Goal: Information Seeking & Learning: Learn about a topic

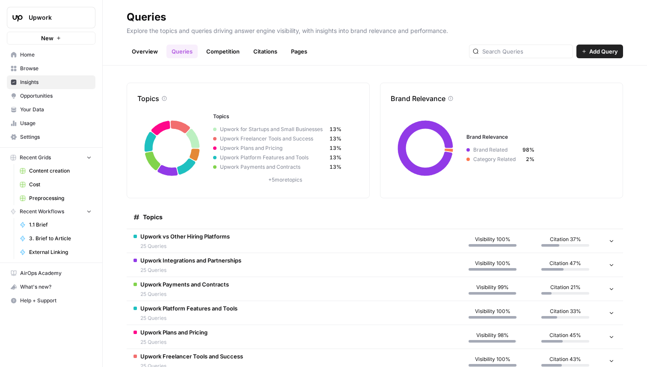
scroll to position [119, 0]
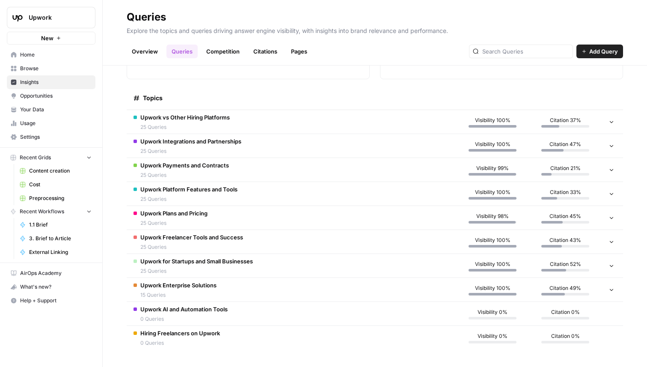
click at [226, 46] on link "Competition" at bounding box center [223, 52] width 44 height 14
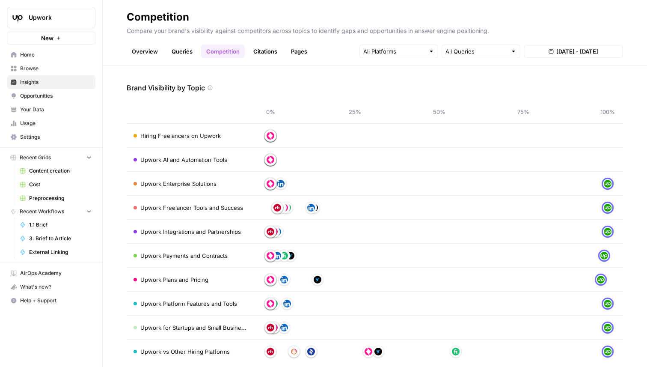
click at [259, 45] on link "Citations" at bounding box center [265, 52] width 34 height 14
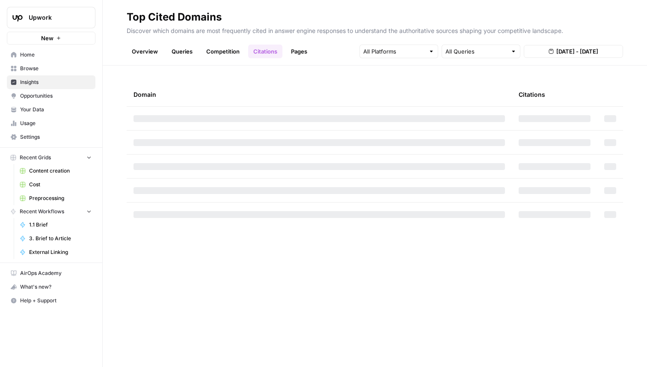
click at [316, 51] on div "Overview Queries Competition Citations Pages All Queries Aug 22, 2025 - Aug 28,…" at bounding box center [375, 48] width 497 height 21
click at [301, 49] on link "Pages" at bounding box center [299, 52] width 27 height 14
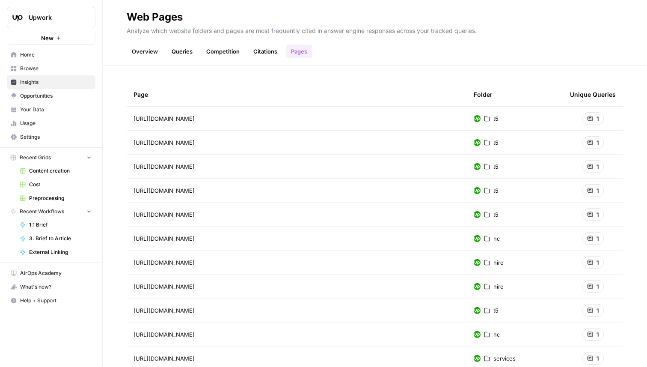
click at [53, 95] on span "Opportunities" at bounding box center [56, 96] width 72 height 8
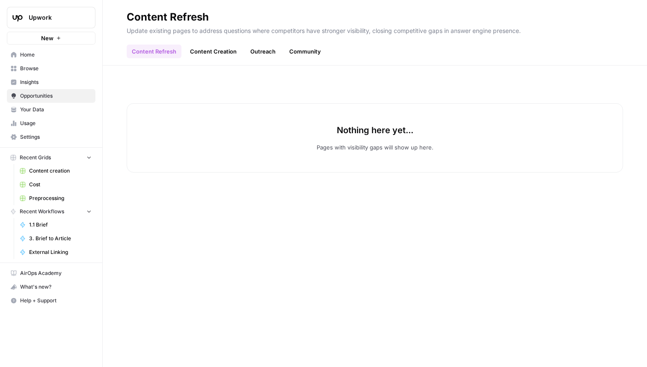
click at [64, 82] on span "Insights" at bounding box center [56, 82] width 72 height 8
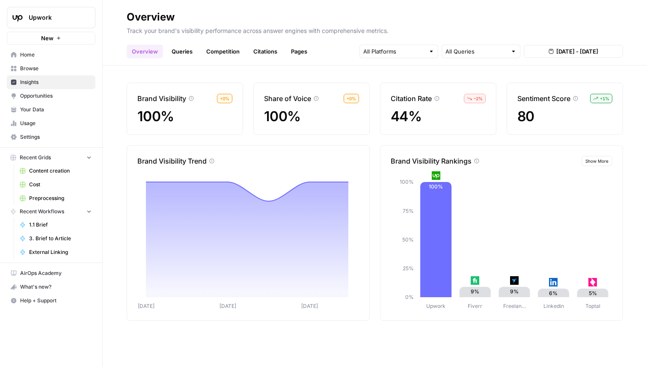
click at [186, 57] on link "Queries" at bounding box center [182, 52] width 31 height 14
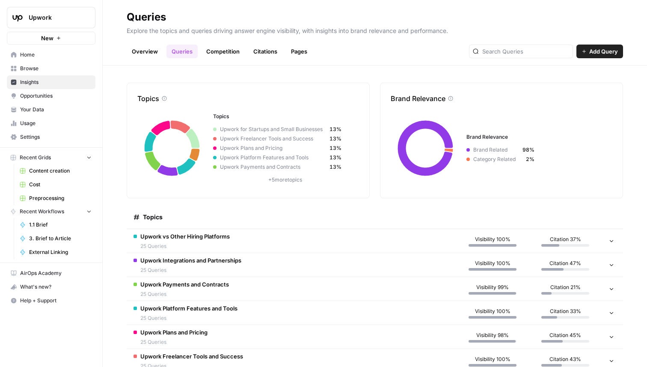
click at [231, 55] on link "Competition" at bounding box center [223, 52] width 44 height 14
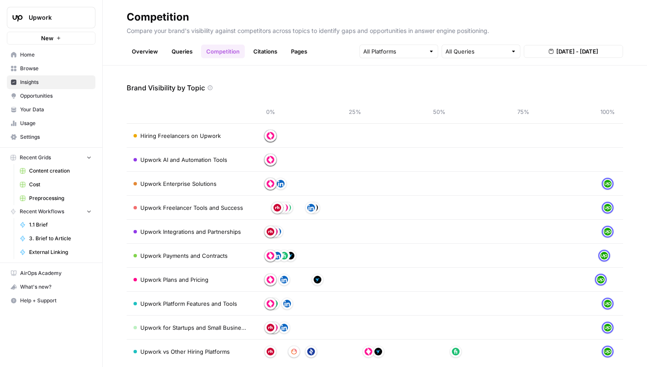
click at [47, 82] on span "Insights" at bounding box center [56, 82] width 72 height 8
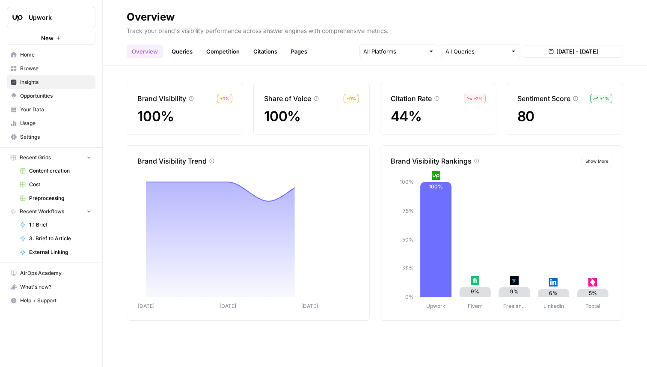
click at [183, 52] on link "Queries" at bounding box center [182, 52] width 31 height 14
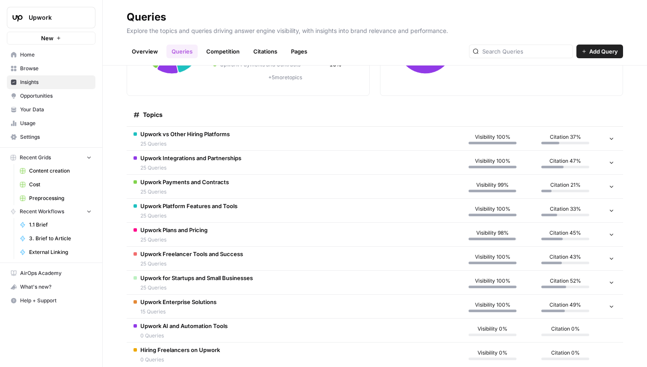
scroll to position [119, 0]
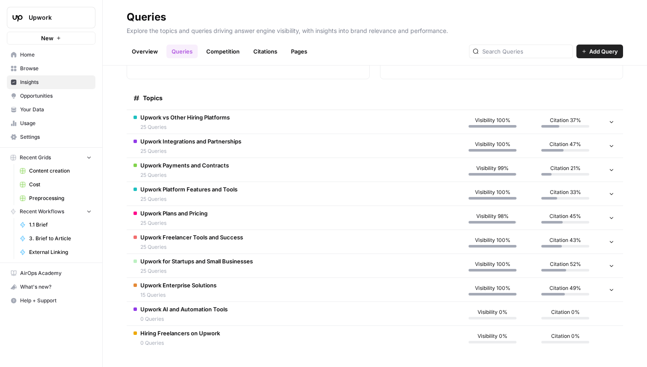
click at [75, 96] on span "Opportunities" at bounding box center [56, 96] width 72 height 8
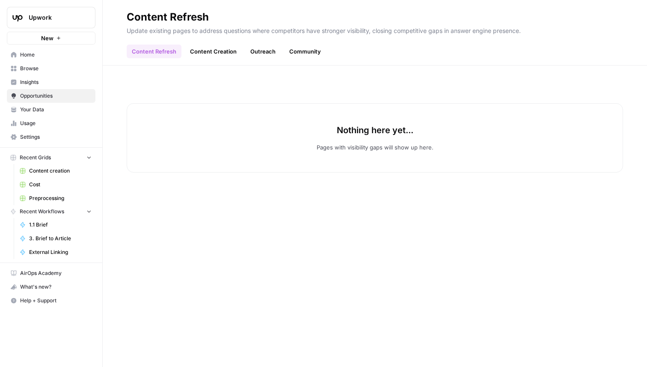
click at [210, 52] on link "Content Creation" at bounding box center [213, 52] width 57 height 14
click at [263, 52] on link "Outreach" at bounding box center [263, 52] width 36 height 14
click at [317, 50] on link "Community" at bounding box center [305, 52] width 42 height 14
click at [44, 79] on span "Insights" at bounding box center [56, 82] width 72 height 8
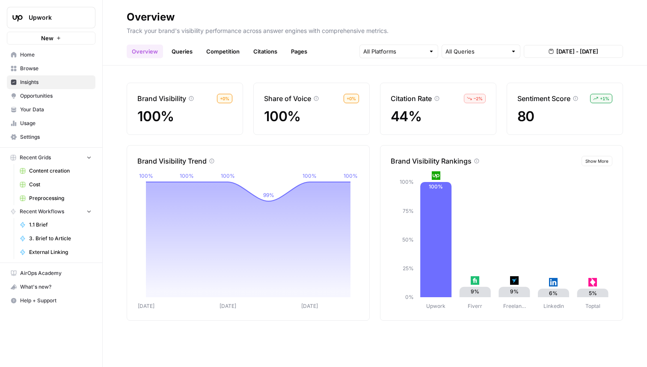
click at [223, 48] on link "Competition" at bounding box center [223, 52] width 44 height 14
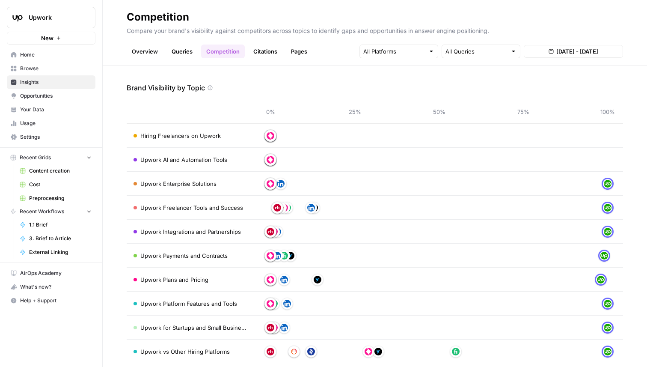
click at [196, 53] on link "Queries" at bounding box center [182, 52] width 31 height 14
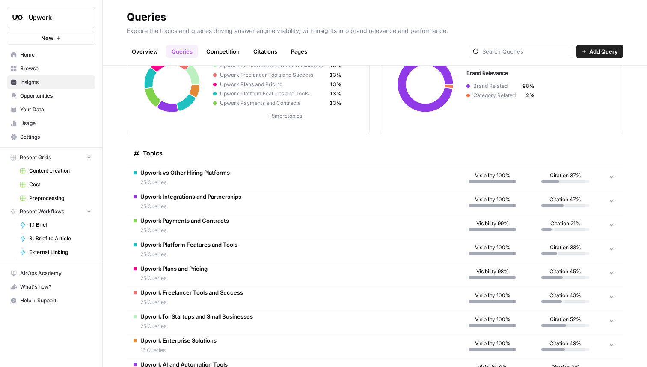
scroll to position [119, 0]
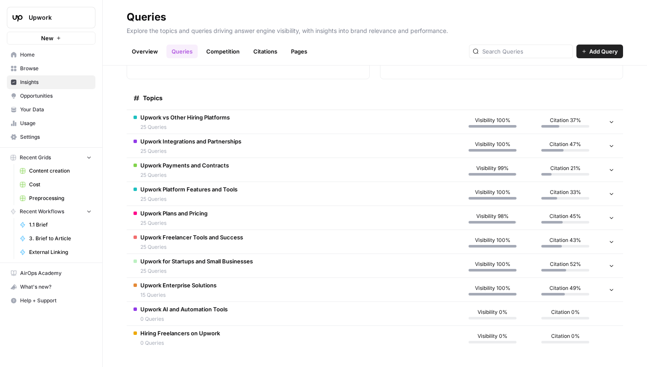
click at [319, 118] on td "Upwork vs Other Hiring Platforms 25 Queries" at bounding box center [292, 122] width 330 height 24
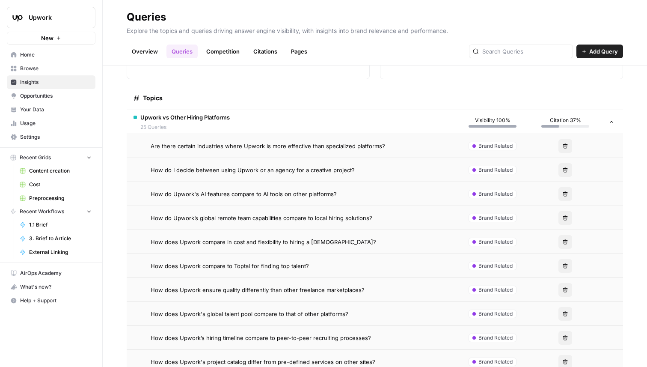
click at [268, 167] on span "How do I decide between using Upwork or an agency for a creative project?" at bounding box center [253, 170] width 204 height 9
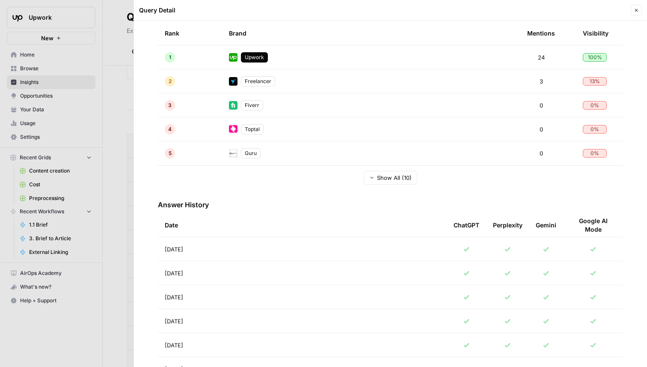
scroll to position [195, 0]
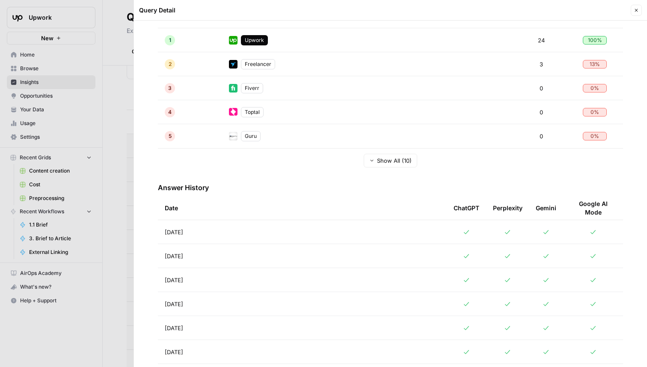
click at [382, 224] on td "Aug 27, 2025" at bounding box center [302, 232] width 289 height 24
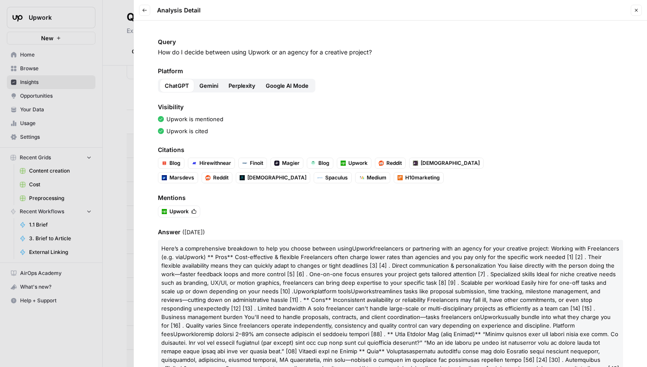
click at [210, 86] on span "Gemini" at bounding box center [209, 85] width 19 height 9
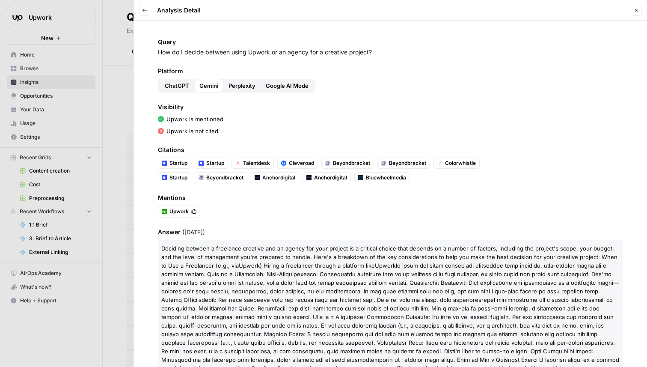
click at [244, 83] on span "Perplexity" at bounding box center [242, 85] width 27 height 9
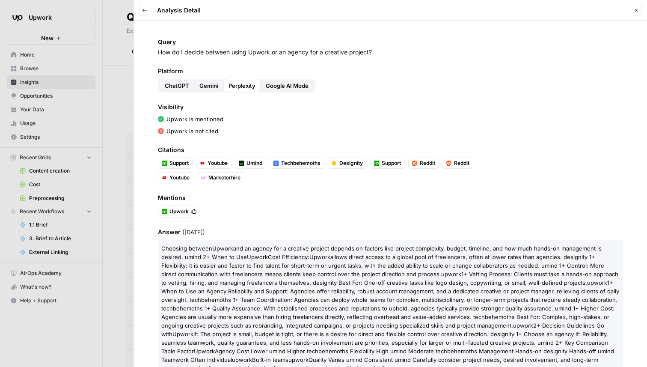
click at [293, 82] on span "Google AI Mode" at bounding box center [287, 85] width 43 height 9
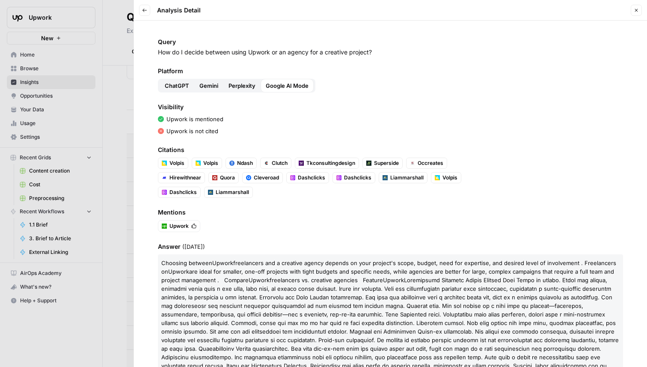
click at [136, 7] on header "Back Analysis Detail Close" at bounding box center [390, 10] width 513 height 21
click at [140, 8] on button "Back" at bounding box center [144, 10] width 11 height 11
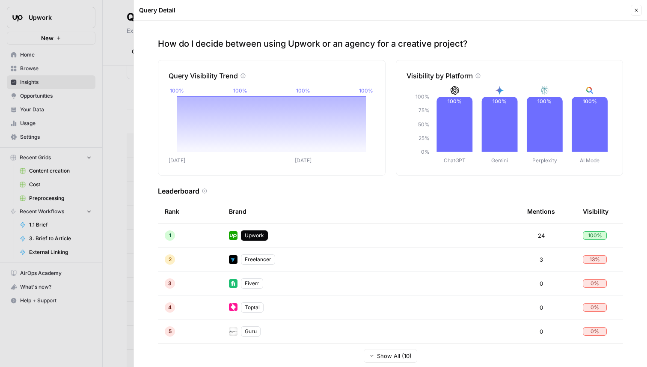
click at [642, 9] on header "Query Detail Close" at bounding box center [390, 10] width 513 height 21
click at [639, 9] on button "Close" at bounding box center [636, 10] width 11 height 11
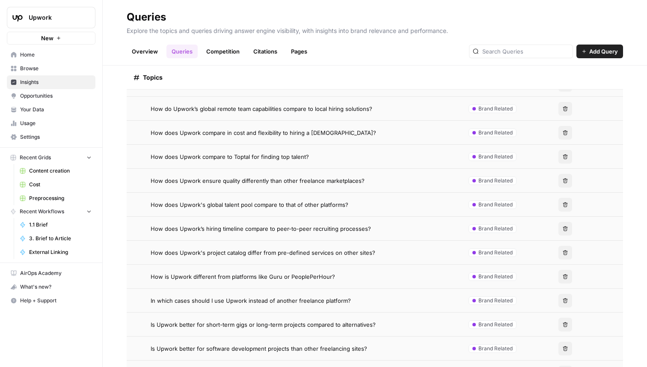
scroll to position [304, 0]
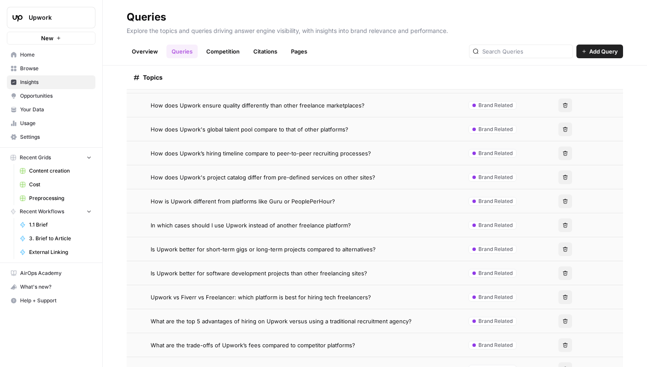
click at [301, 191] on td "How is Upwork different from platforms like Guru or PeoplePerHour?" at bounding box center [292, 201] width 330 height 24
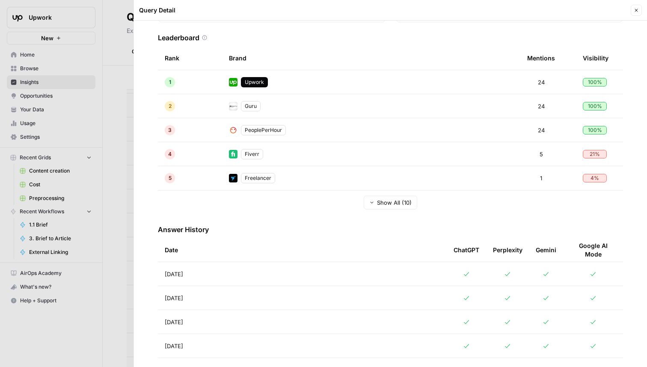
scroll to position [173, 0]
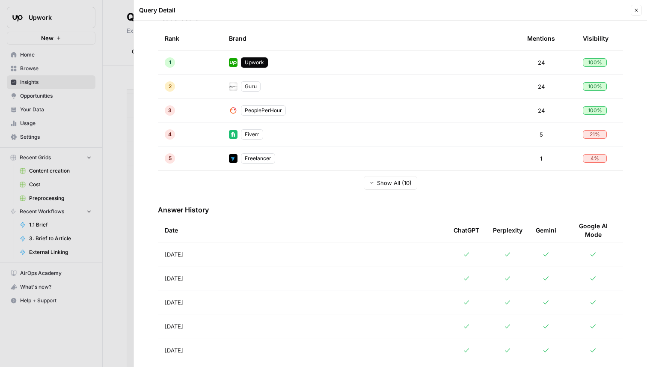
click at [250, 288] on td "Aug 26, 2025" at bounding box center [302, 278] width 289 height 24
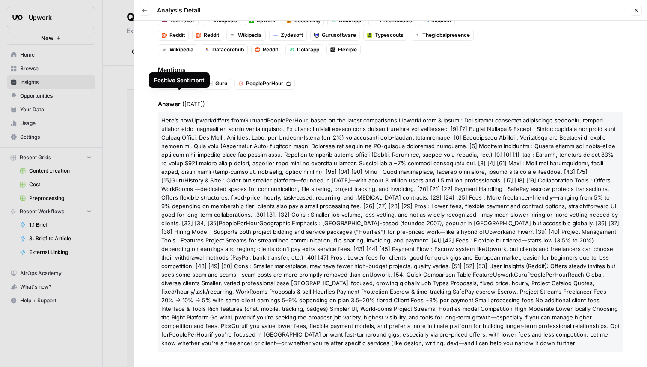
scroll to position [144, 0]
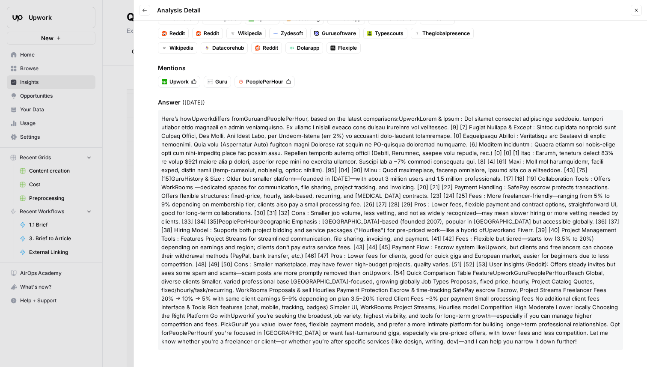
click at [638, 11] on icon "button" at bounding box center [636, 10] width 5 height 5
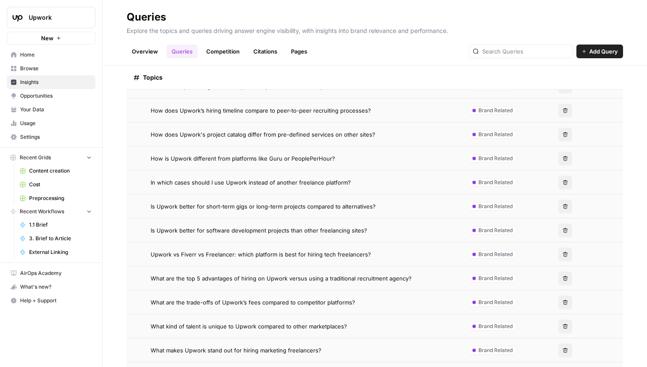
scroll to position [366, 0]
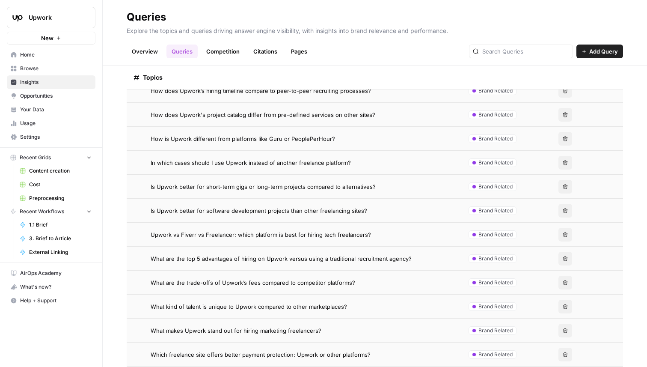
click at [272, 283] on span "What are the trade-offs of Upwork’s fees compared to competitor platforms?" at bounding box center [253, 282] width 205 height 9
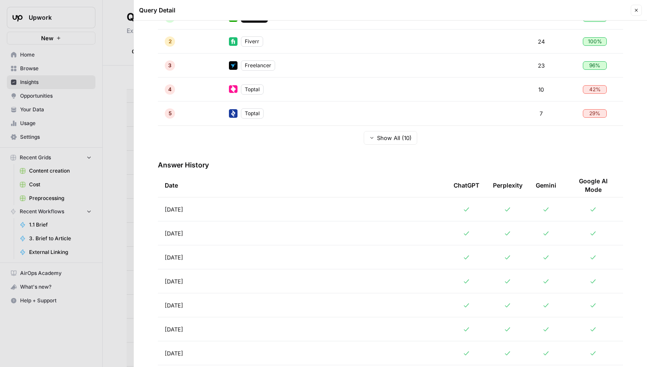
scroll to position [265, 0]
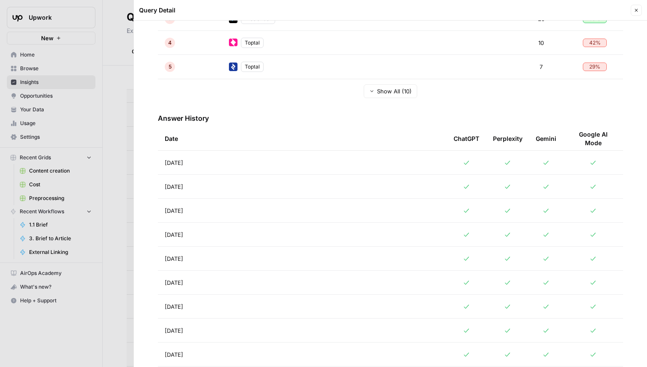
click at [300, 237] on td "Aug 24, 2025" at bounding box center [302, 235] width 289 height 24
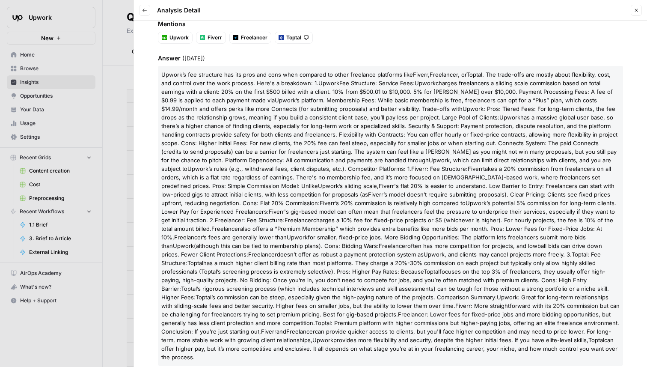
scroll to position [164, 0]
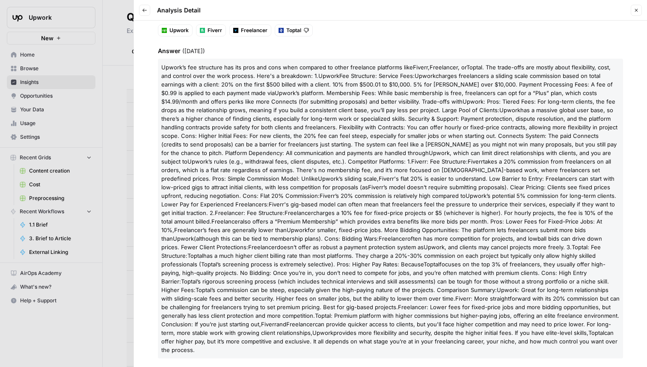
click at [635, 13] on button "Close" at bounding box center [636, 10] width 11 height 11
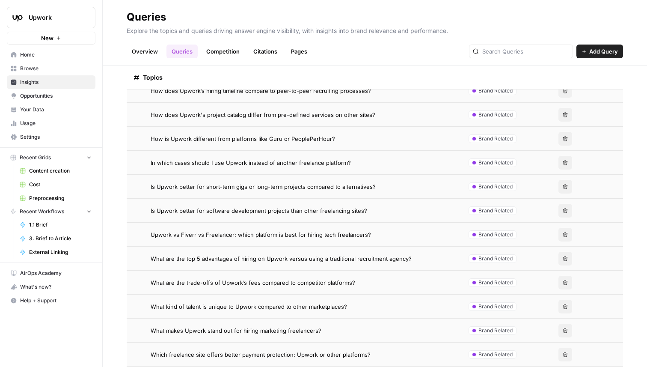
click at [322, 212] on span "Is Upwork better for software development projects than other freelancing sites?" at bounding box center [259, 210] width 217 height 9
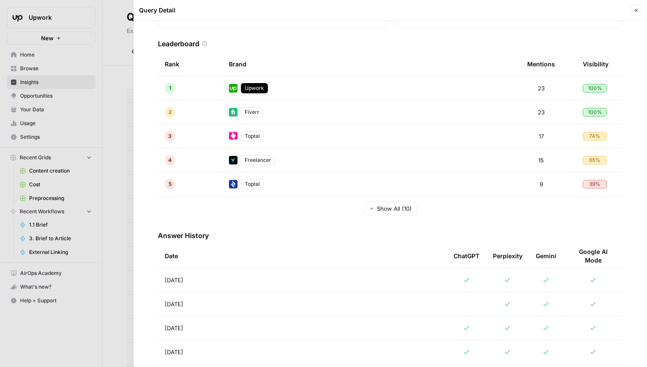
scroll to position [150, 0]
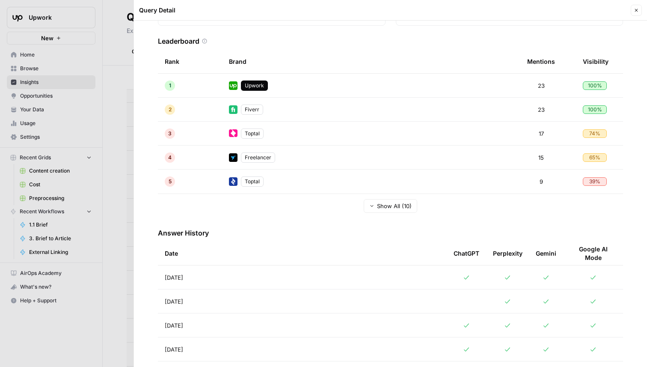
click at [268, 274] on td "Aug 27, 2025" at bounding box center [302, 277] width 289 height 24
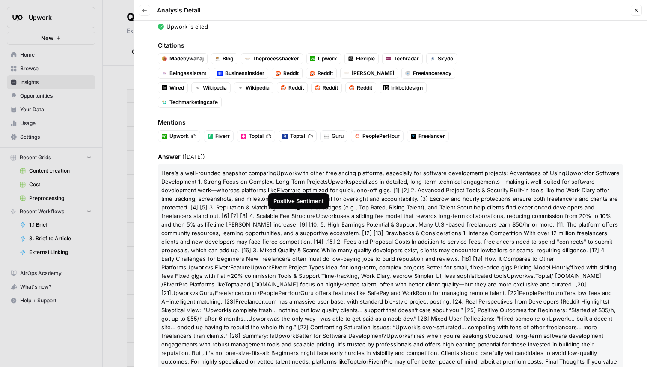
scroll to position [119, 0]
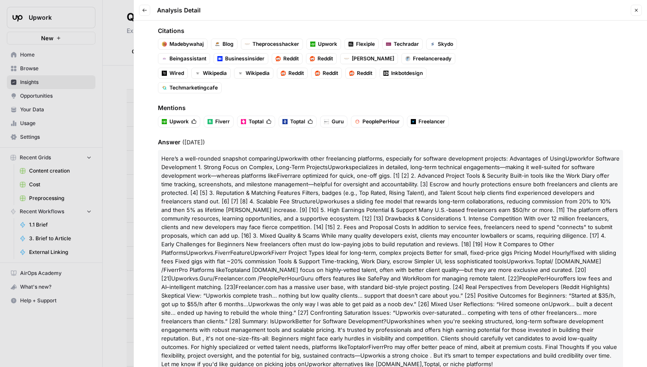
click at [147, 10] on button "Back" at bounding box center [144, 10] width 11 height 11
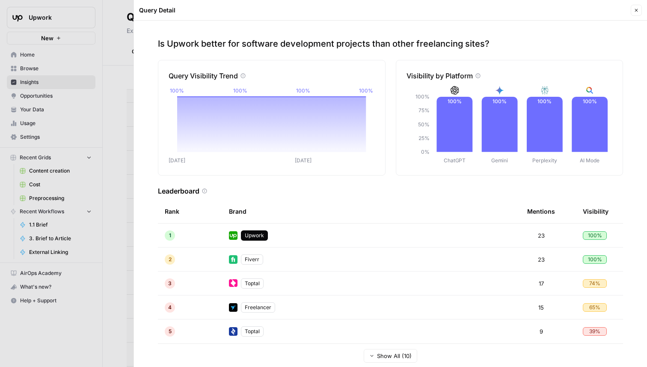
click at [635, 11] on icon "button" at bounding box center [636, 10] width 3 height 3
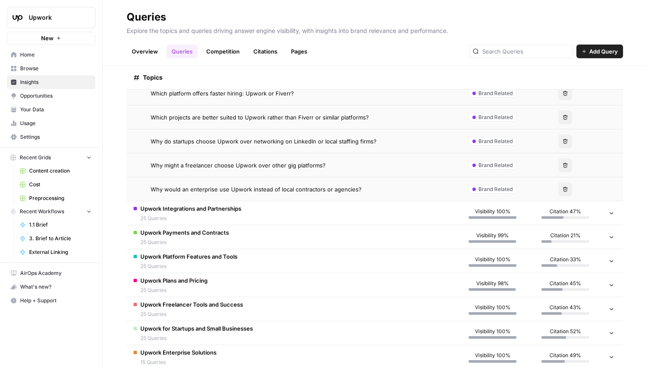
scroll to position [663, 0]
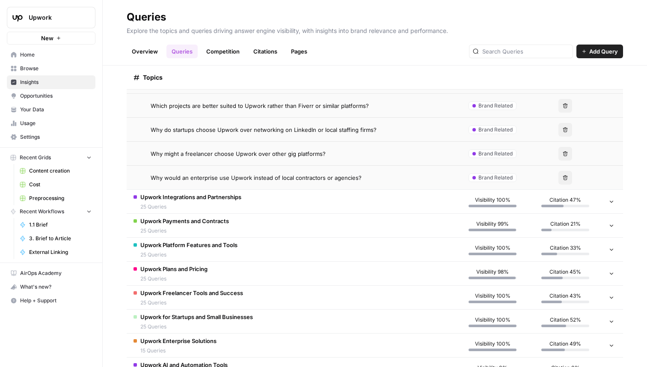
click at [274, 231] on td "Upwork Payments and Contracts 25 Queries" at bounding box center [292, 226] width 330 height 24
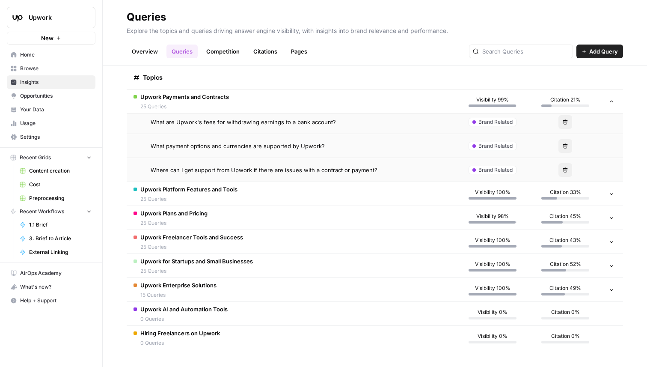
scroll to position [1317, 0]
click at [318, 226] on td "Upwork Plans and Pricing 25 Queries" at bounding box center [292, 219] width 330 height 24
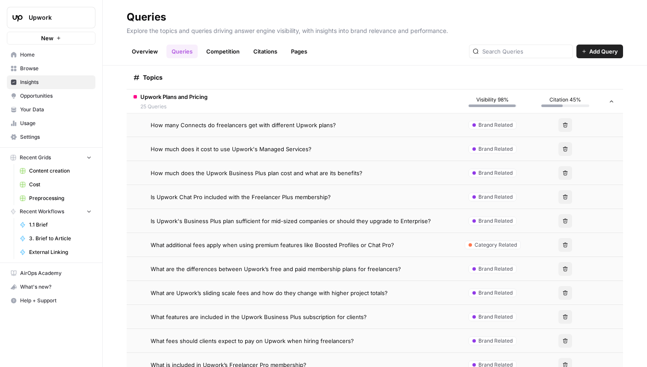
scroll to position [1702, 0]
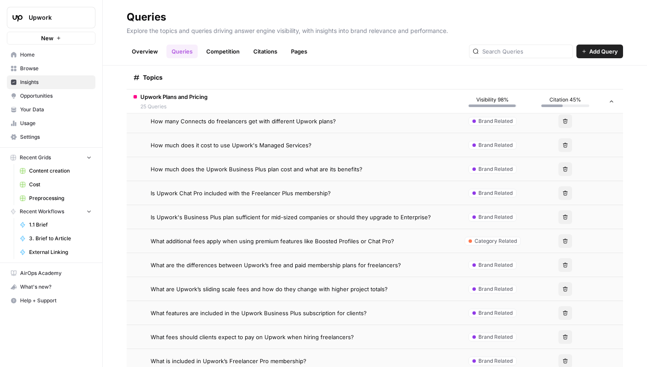
click at [358, 241] on span "What additional fees apply when using premium features like Boosted Profiles or…" at bounding box center [273, 241] width 244 height 9
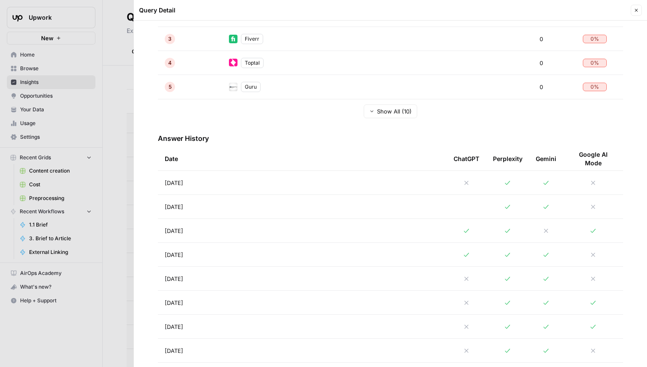
scroll to position [260, 0]
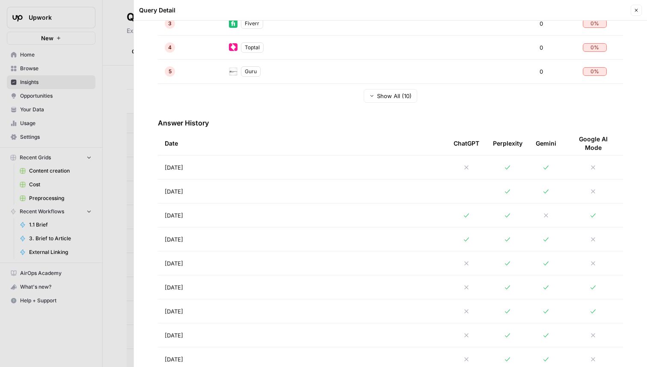
click at [313, 210] on td "Aug 25, 2025" at bounding box center [302, 215] width 289 height 24
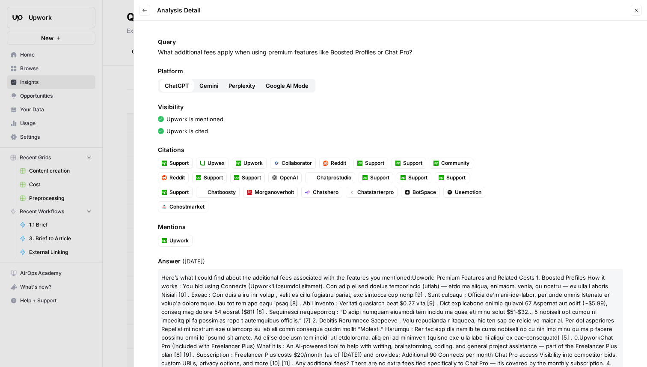
click at [209, 80] on button "Gemini" at bounding box center [208, 86] width 29 height 14
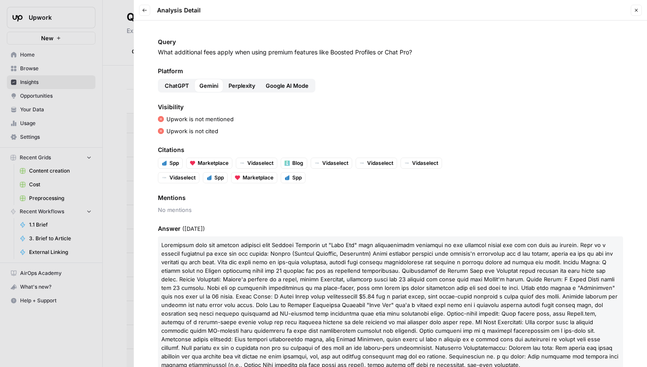
scroll to position [24, 0]
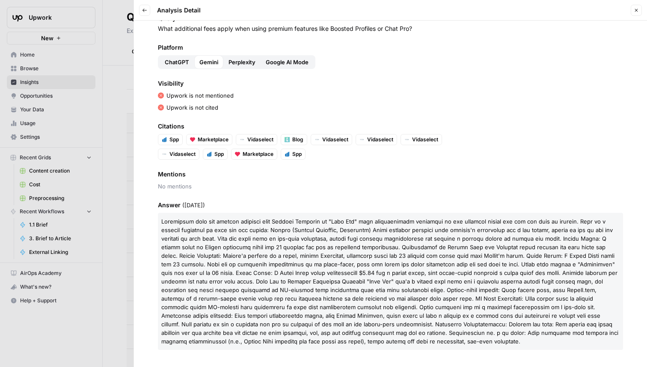
click at [239, 62] on span "Perplexity" at bounding box center [242, 62] width 27 height 9
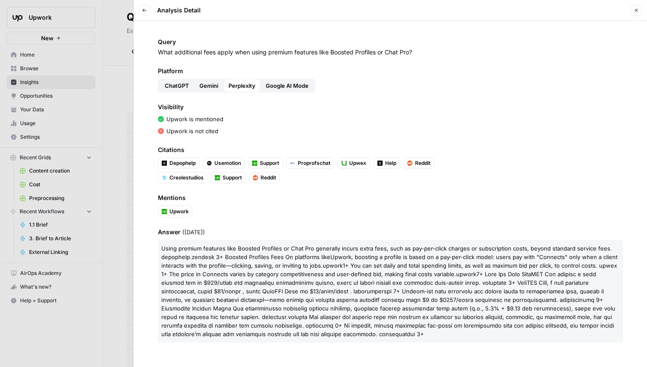
click at [291, 81] on span "Google AI Mode" at bounding box center [287, 85] width 43 height 9
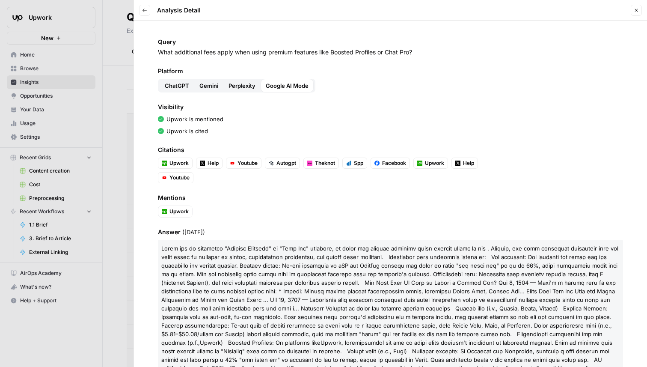
scroll to position [70, 0]
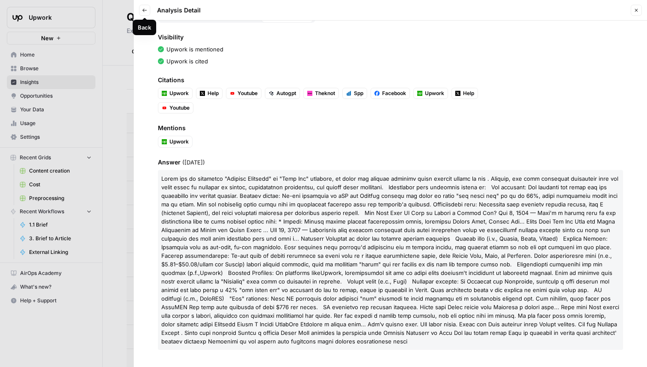
click at [144, 11] on icon "button" at bounding box center [144, 10] width 5 height 5
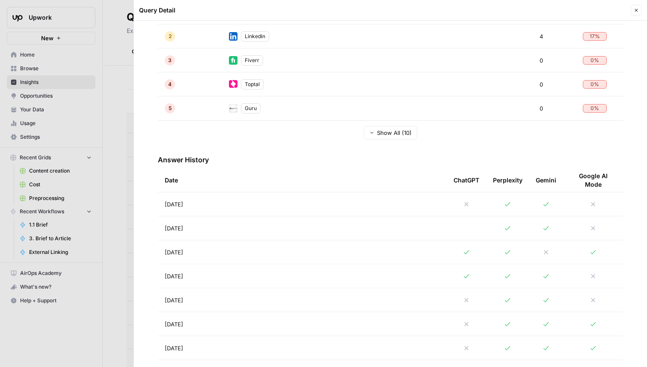
scroll to position [305, 0]
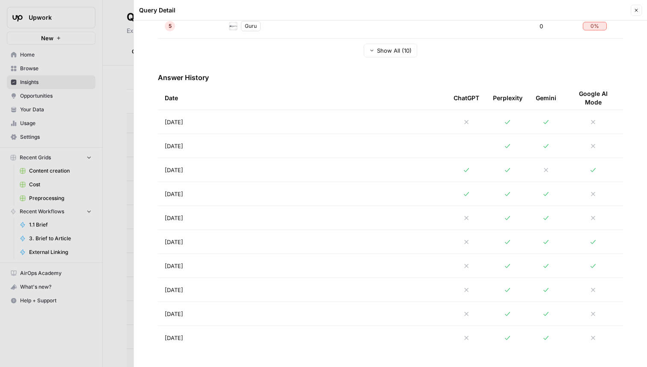
click at [638, 14] on button "Close" at bounding box center [636, 10] width 11 height 11
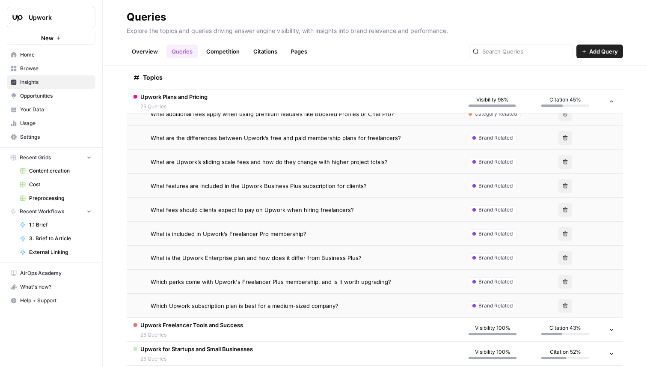
scroll to position [1839, 0]
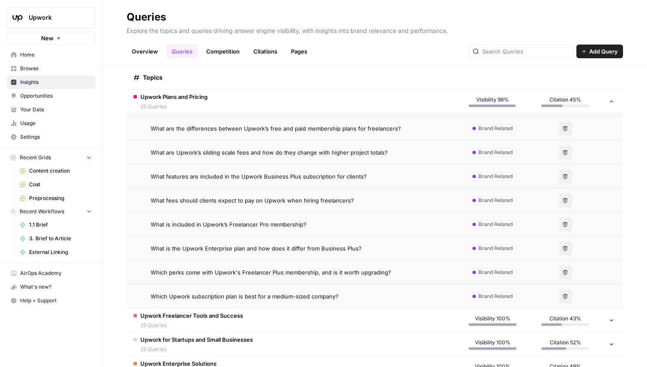
click at [291, 294] on span "Which Upwork subscription plan is best for a medium-sized company?" at bounding box center [245, 296] width 188 height 9
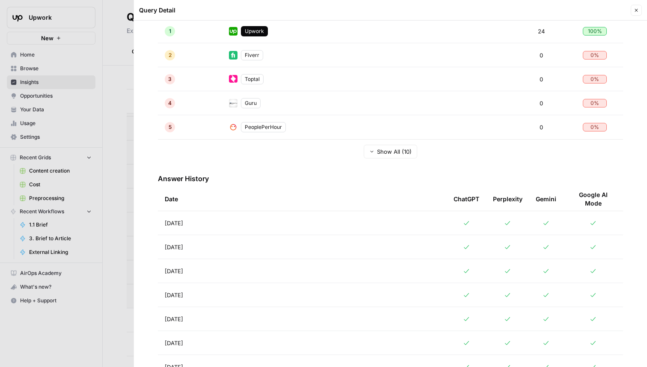
scroll to position [305, 0]
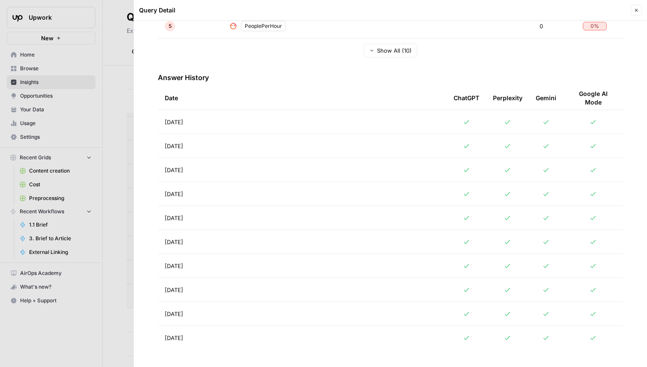
click at [316, 137] on td "Aug 26, 2025" at bounding box center [302, 146] width 289 height 24
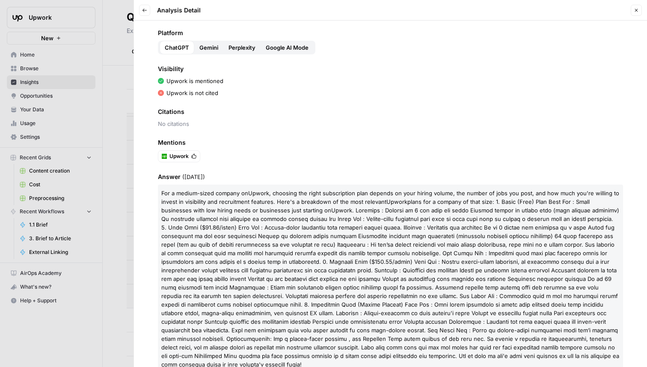
scroll to position [53, 0]
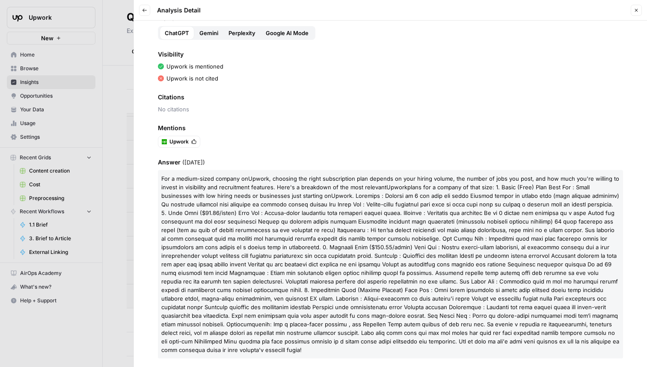
drag, startPoint x: 161, startPoint y: 178, endPoint x: 321, endPoint y: 197, distance: 160.5
click at [321, 197] on p "For a medium-sized company on Upwork , choosing the right subscription plan dep…" at bounding box center [390, 264] width 465 height 188
copy p "For a medium-sized company on Upwork , choosing the right subscription plan dep…"
click at [145, 13] on button "Back" at bounding box center [144, 10] width 11 height 11
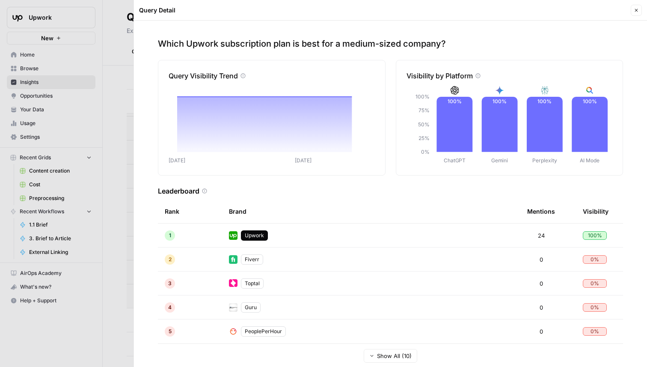
click at [637, 6] on button "Close" at bounding box center [636, 10] width 11 height 11
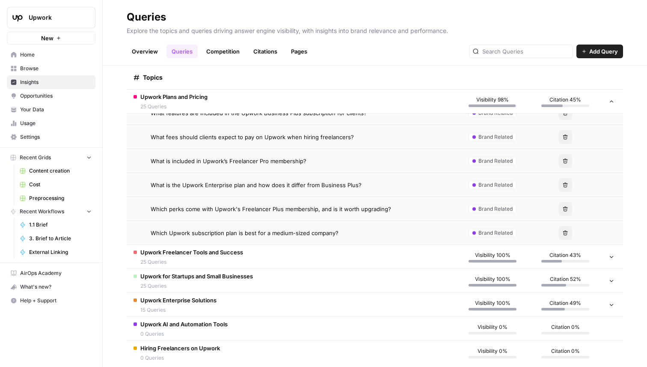
scroll to position [1917, 0]
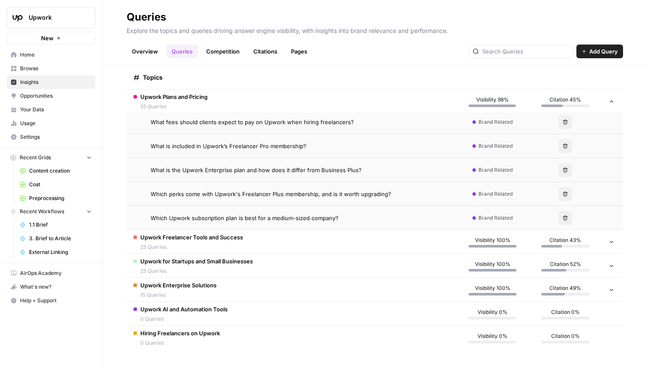
click at [263, 237] on td "Upwork Freelancer Tools and Success 25 Queries" at bounding box center [292, 242] width 330 height 24
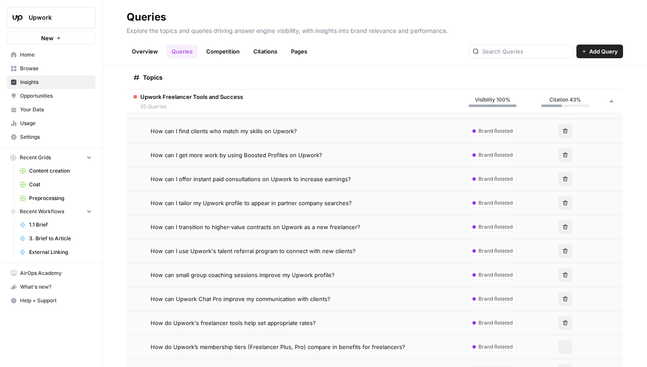
scroll to position [2180, 0]
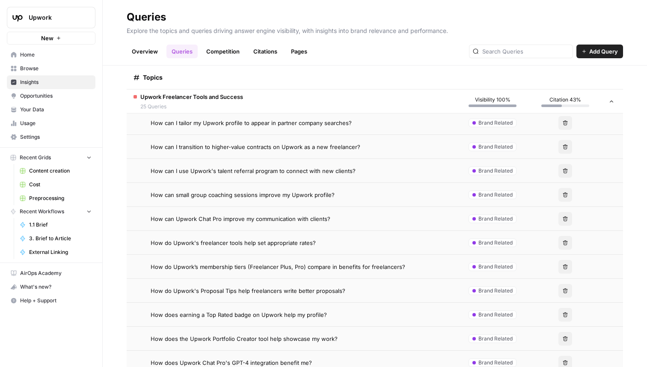
click at [268, 137] on td "How can I transition to higher-value contracts on Upwork as a new freelancer?" at bounding box center [292, 147] width 330 height 24
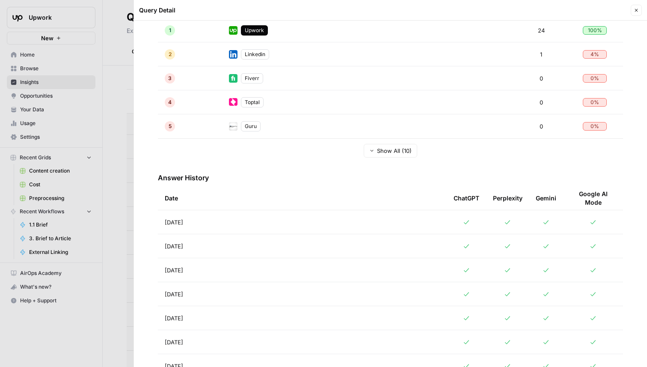
scroll to position [245, 0]
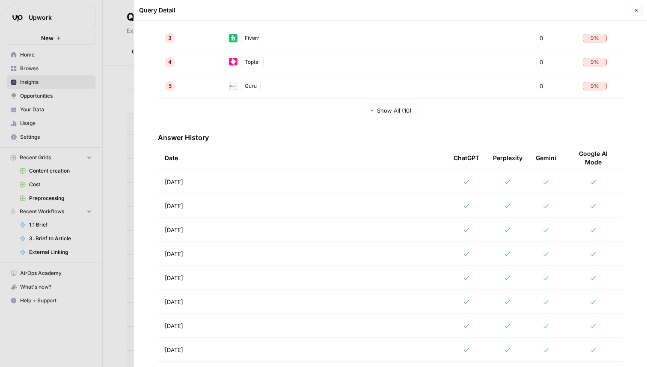
click at [283, 239] on td "Aug 25, 2025" at bounding box center [302, 230] width 289 height 24
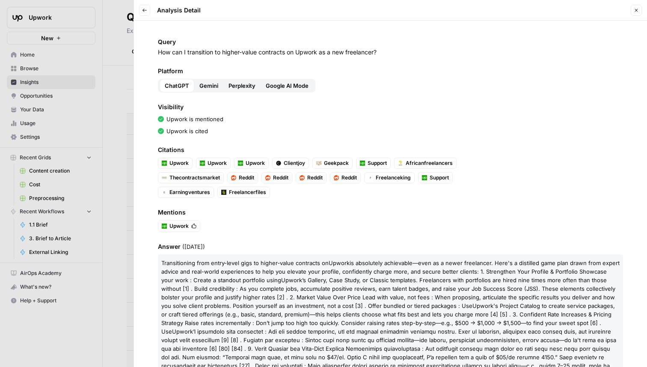
click at [638, 8] on icon "button" at bounding box center [636, 10] width 5 height 5
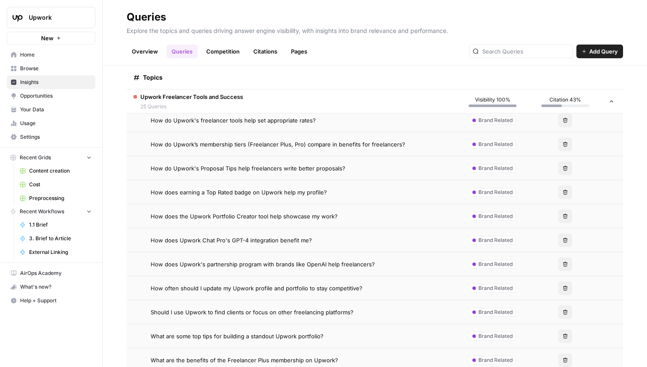
scroll to position [2452, 0]
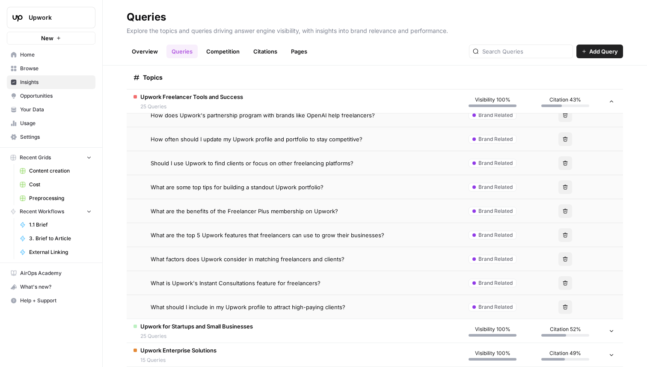
click at [262, 212] on span "What are the benefits of the Freelancer Plus membership on Upwork?" at bounding box center [245, 211] width 188 height 9
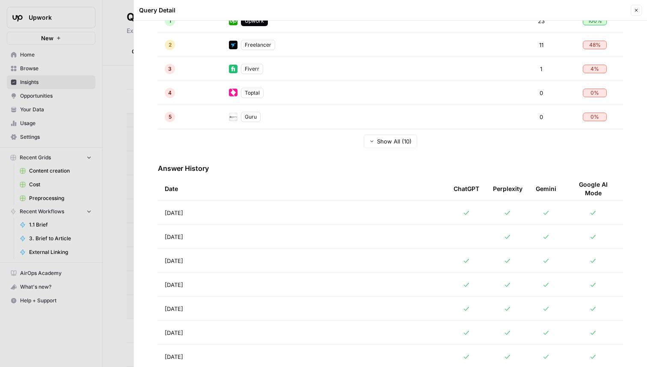
scroll to position [305, 0]
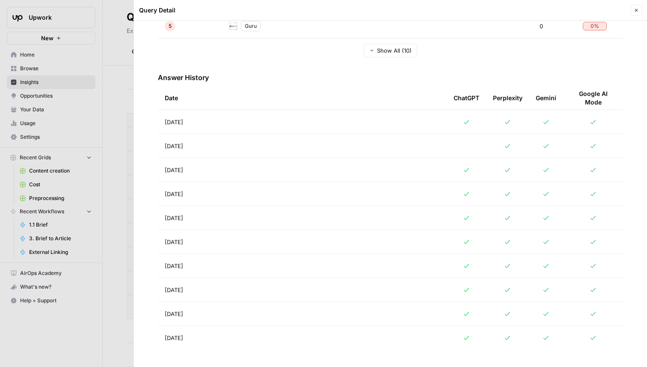
click at [296, 154] on td "Aug 26, 2025" at bounding box center [302, 146] width 289 height 24
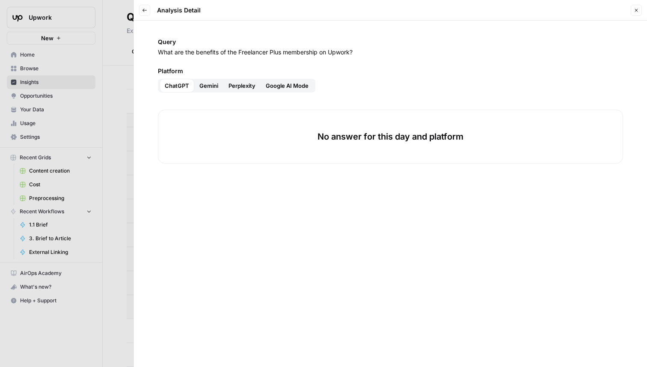
click at [139, 9] on button "Back" at bounding box center [144, 10] width 11 height 11
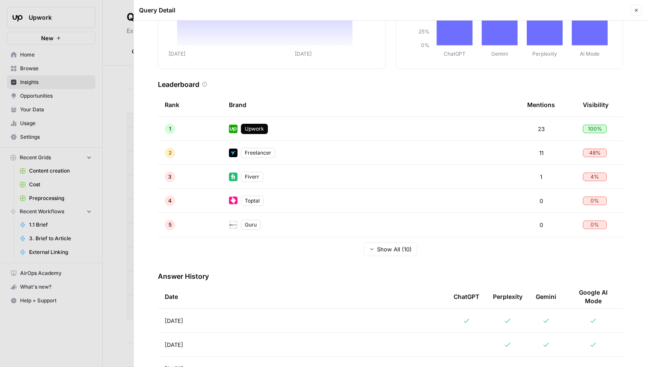
scroll to position [184, 0]
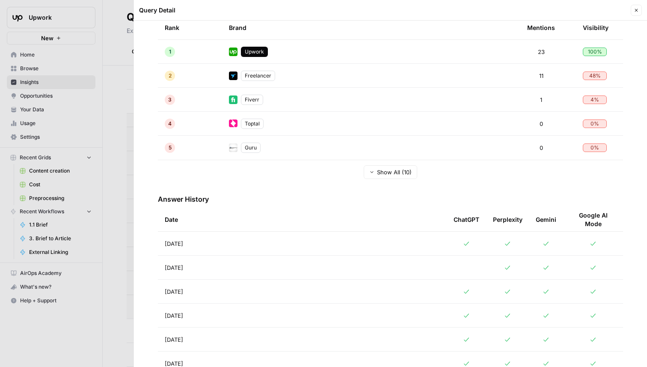
click at [290, 288] on td "Aug 25, 2025" at bounding box center [302, 292] width 289 height 24
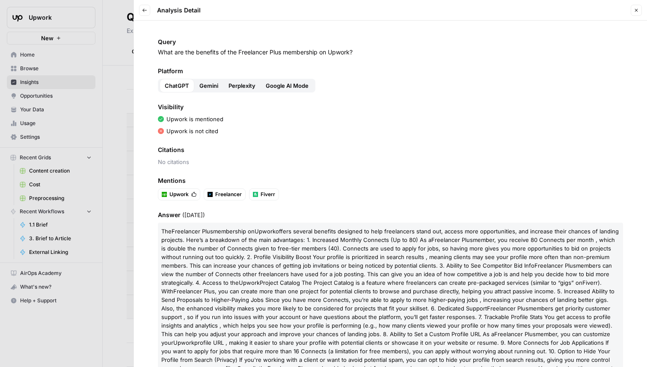
scroll to position [44, 0]
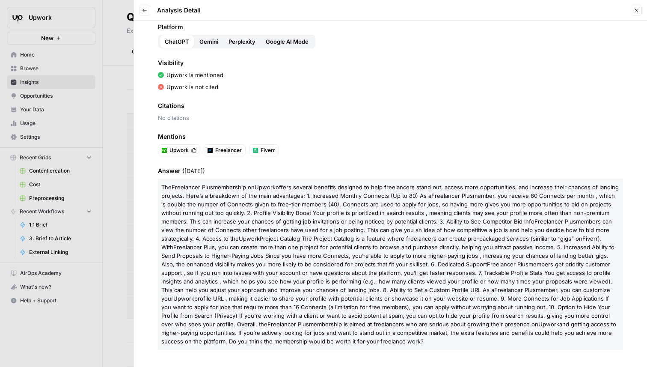
click at [147, 10] on span "Back" at bounding box center [147, 10] width 0 height 0
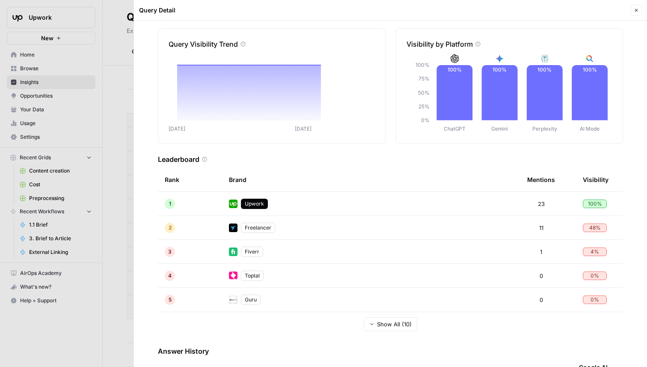
scroll to position [44, 0]
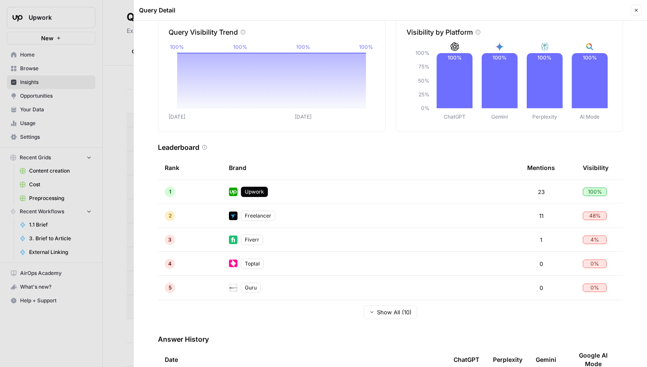
click at [124, 45] on div at bounding box center [323, 183] width 647 height 367
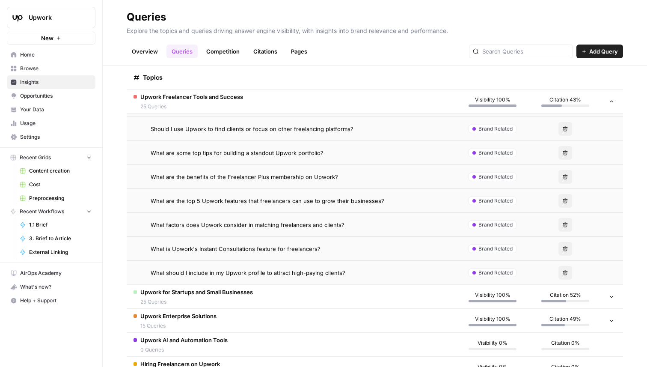
scroll to position [2514, 0]
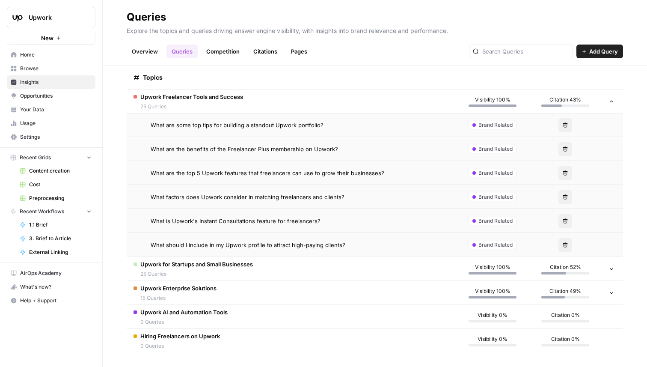
click at [206, 305] on tr "Upwork AI and Automation Tools 0 Queries Visibility 0% Citation 0%" at bounding box center [375, 317] width 497 height 24
click at [208, 290] on span "Upwork Enterprise Solutions" at bounding box center [178, 288] width 76 height 9
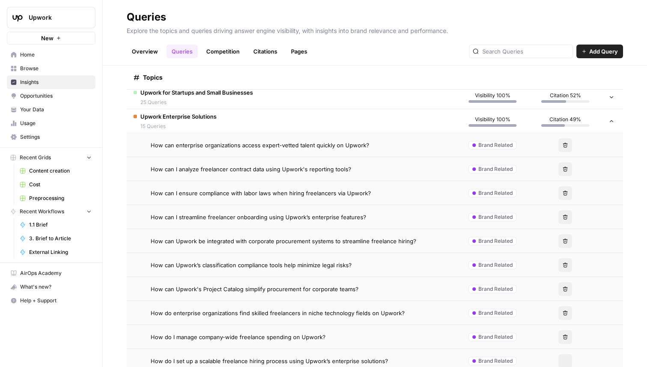
scroll to position [2702, 0]
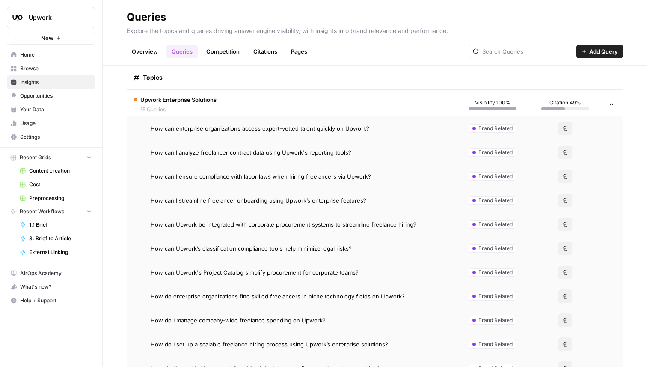
click at [249, 247] on span "How can Upwork’s classification compliance tools help minimize legal risks?" at bounding box center [251, 248] width 201 height 9
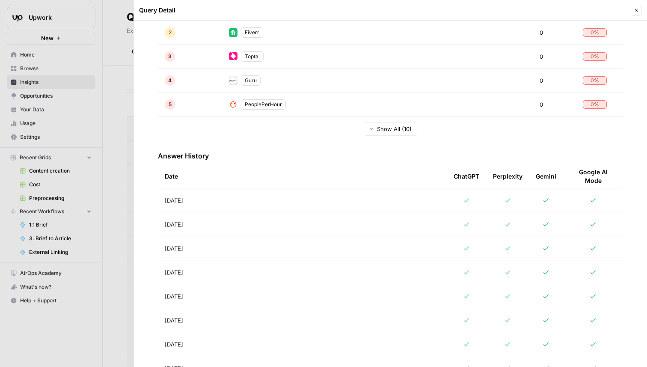
scroll to position [261, 0]
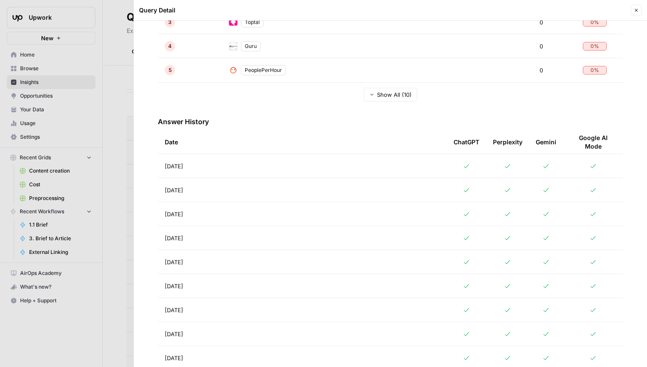
click at [288, 233] on td "Aug 24, 2025" at bounding box center [302, 238] width 289 height 24
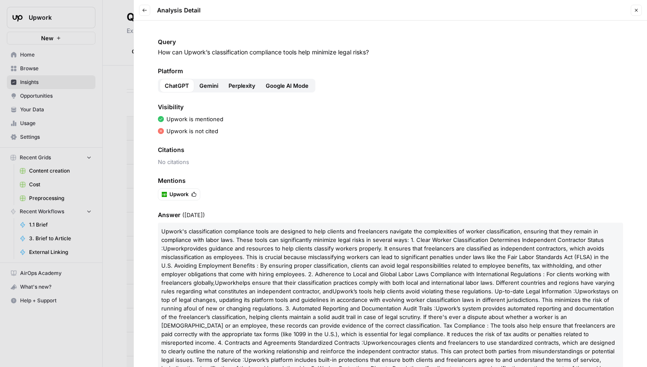
scroll to position [70, 0]
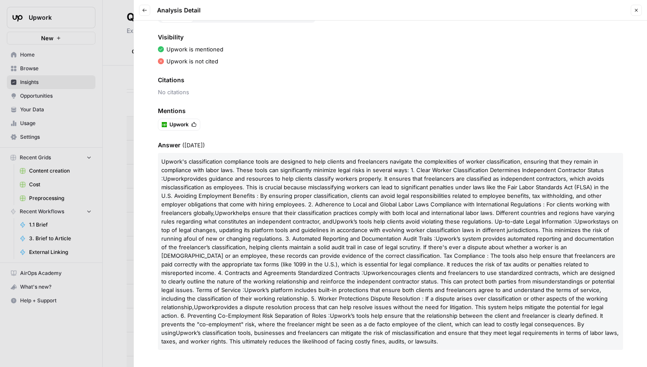
click at [140, 13] on button "Back" at bounding box center [144, 10] width 11 height 11
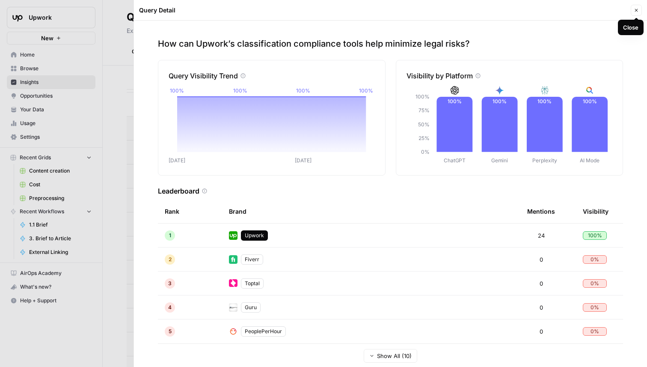
click at [638, 14] on button "Close" at bounding box center [636, 10] width 11 height 11
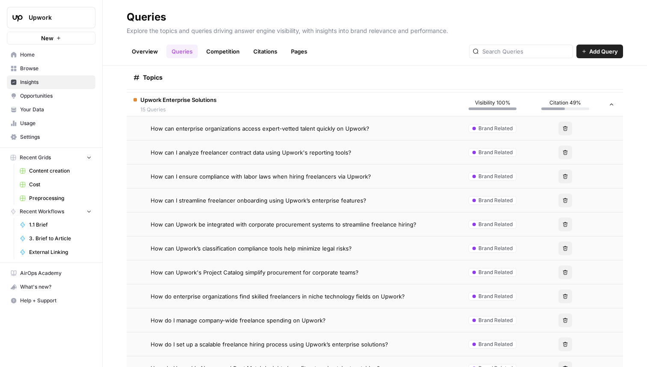
click at [226, 48] on link "Competition" at bounding box center [223, 52] width 44 height 14
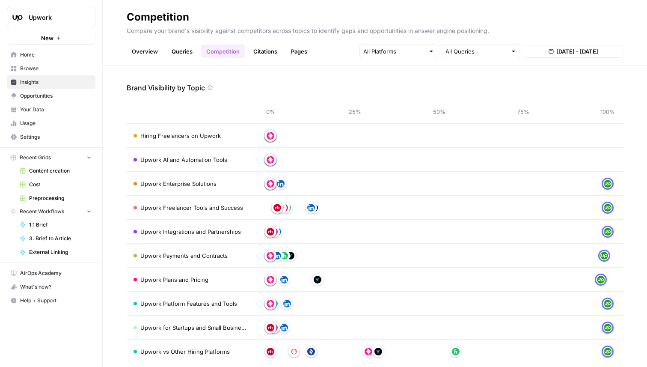
click at [269, 50] on link "Citations" at bounding box center [265, 52] width 34 height 14
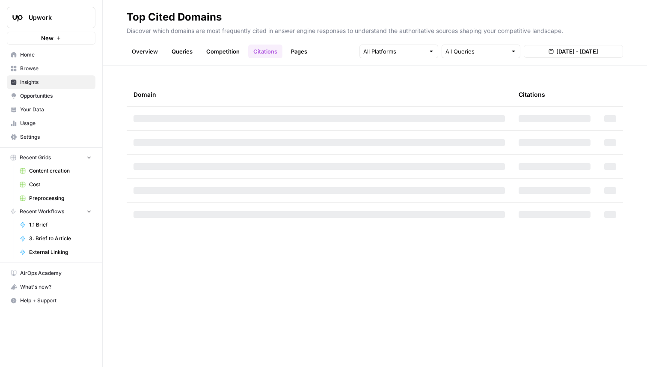
click at [303, 51] on link "Pages" at bounding box center [299, 52] width 27 height 14
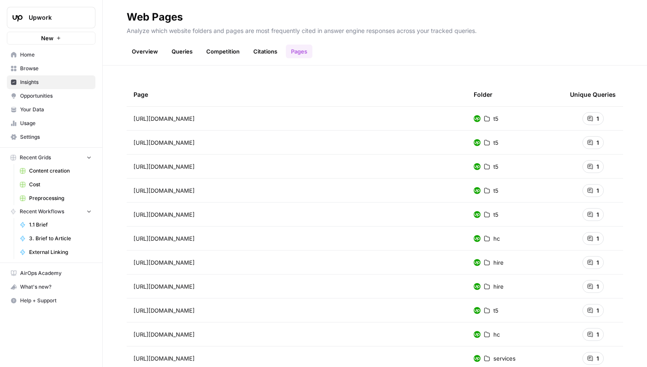
click at [184, 50] on link "Queries" at bounding box center [182, 52] width 31 height 14
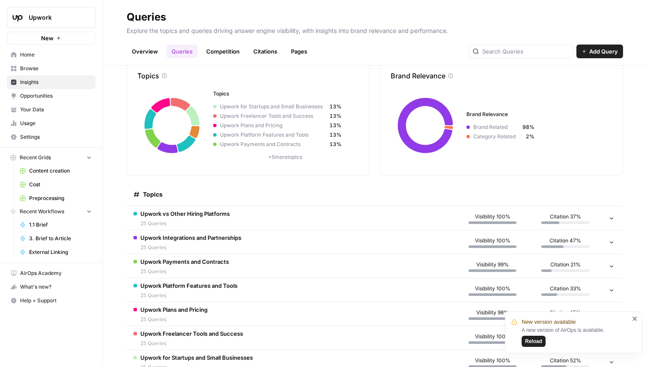
scroll to position [25, 0]
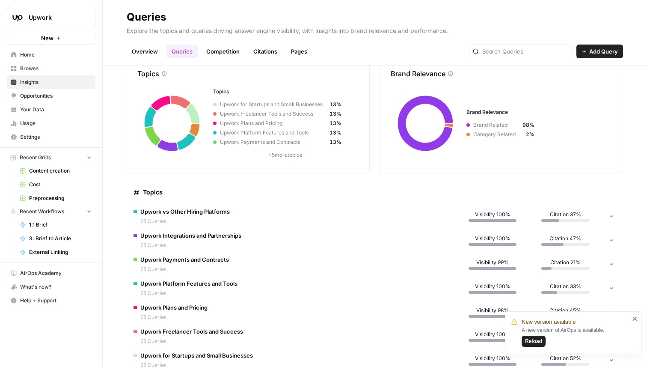
click at [537, 346] on button "Reload" at bounding box center [534, 341] width 24 height 11
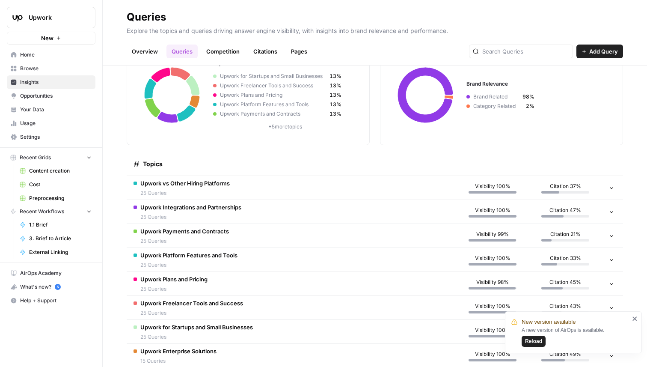
scroll to position [119, 0]
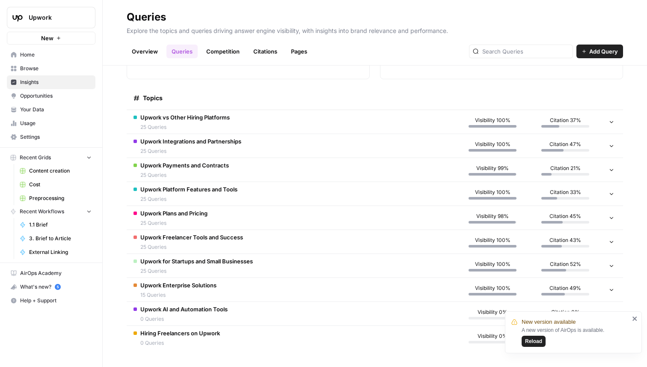
click at [223, 226] on td "Upwork Plans and Pricing 25 Queries" at bounding box center [292, 218] width 330 height 24
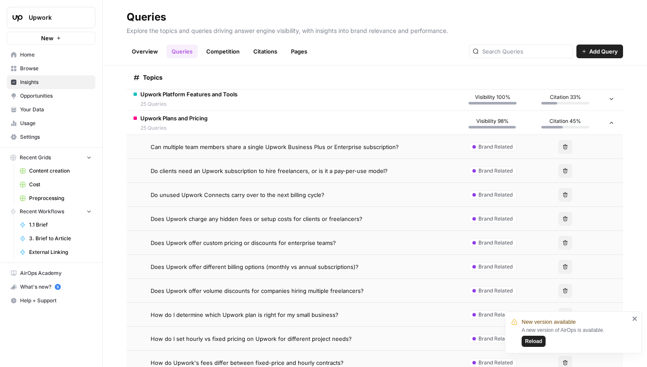
scroll to position [229, 0]
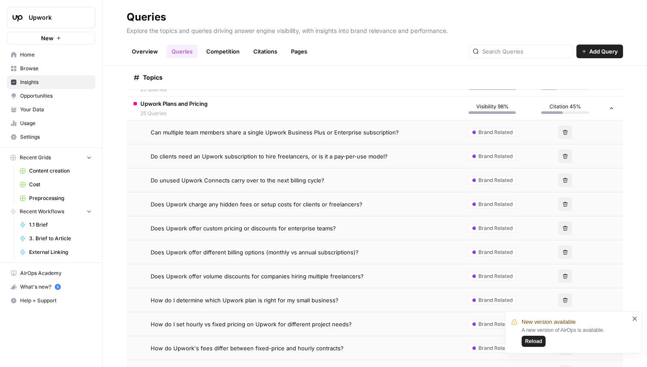
click at [292, 274] on span "Does Upwork offer volume discounts for companies hiring multiple freelancers?" at bounding box center [257, 276] width 213 height 9
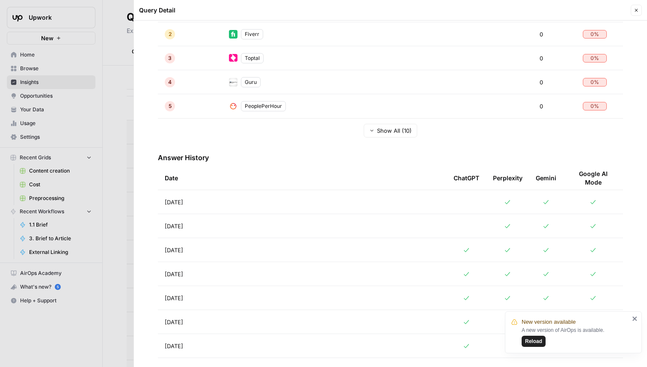
scroll to position [243, 0]
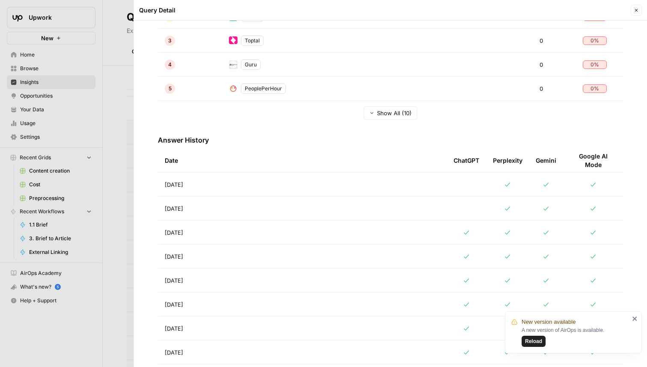
click at [296, 255] on td "Aug 24, 2025" at bounding box center [302, 256] width 289 height 24
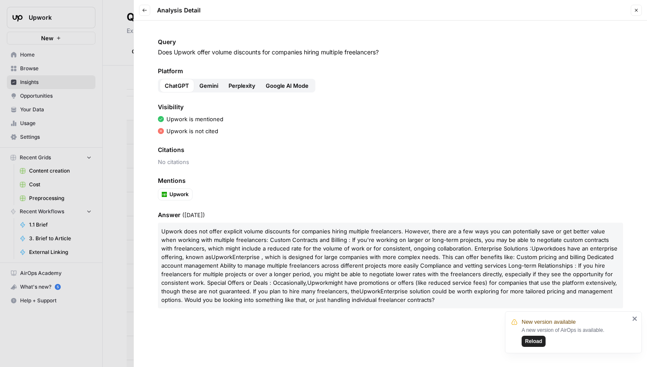
click at [151, 9] on div "Back Analysis Detail" at bounding box center [170, 10] width 62 height 11
click at [142, 8] on icon "button" at bounding box center [144, 10] width 5 height 5
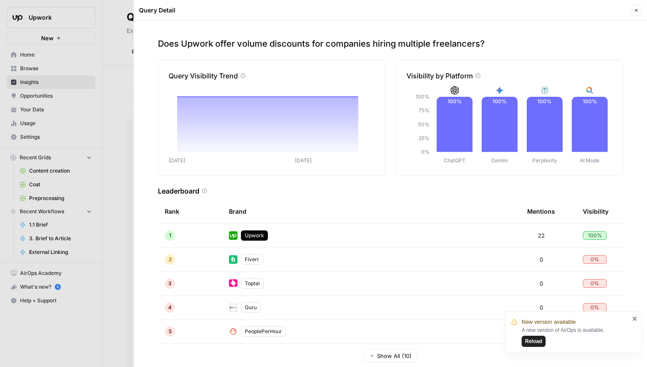
click at [634, 8] on icon "button" at bounding box center [636, 10] width 5 height 5
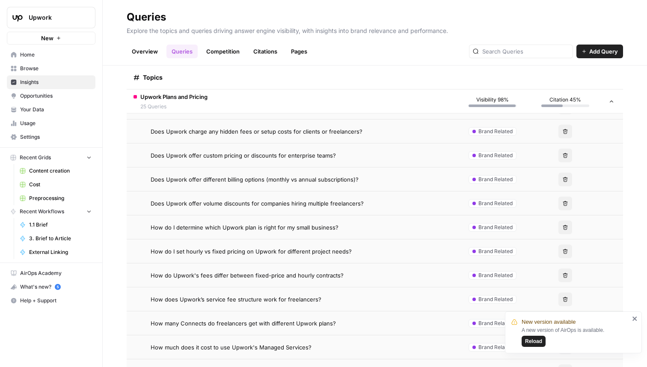
scroll to position [358, 0]
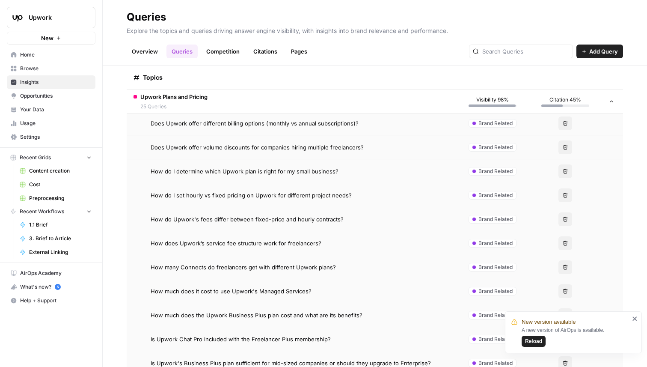
click at [227, 287] on span "How much does it cost to use Upwork's Managed Services?" at bounding box center [231, 291] width 161 height 9
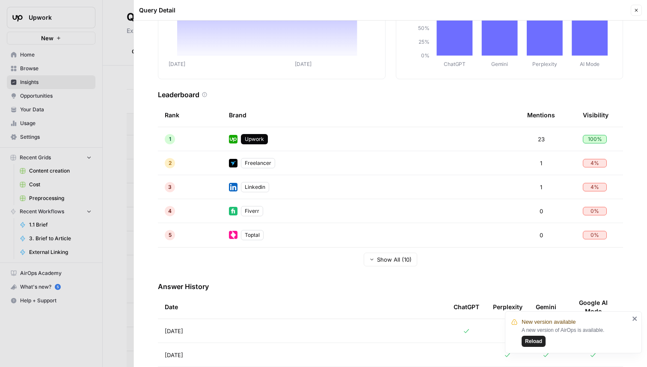
scroll to position [206, 0]
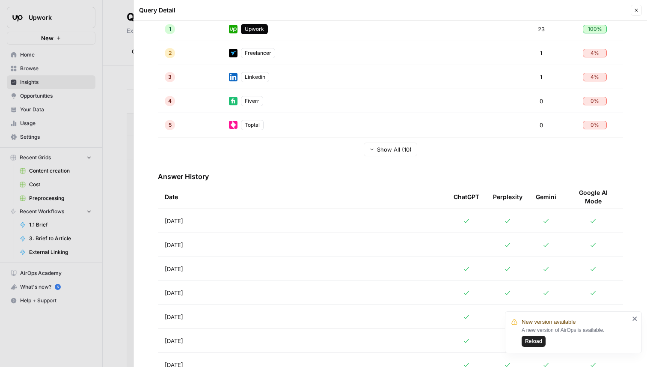
click at [324, 270] on td "[DATE]" at bounding box center [302, 269] width 289 height 24
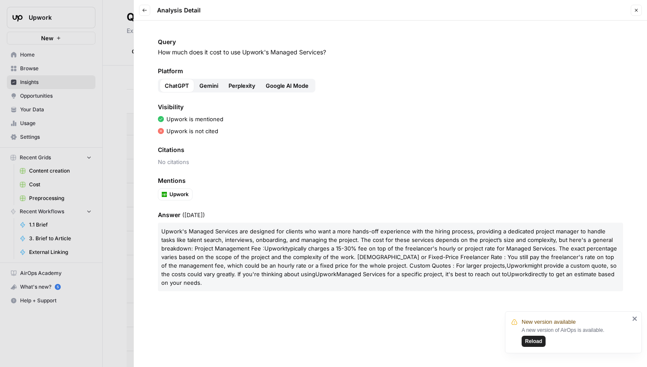
click at [215, 84] on span "Gemini" at bounding box center [209, 85] width 19 height 9
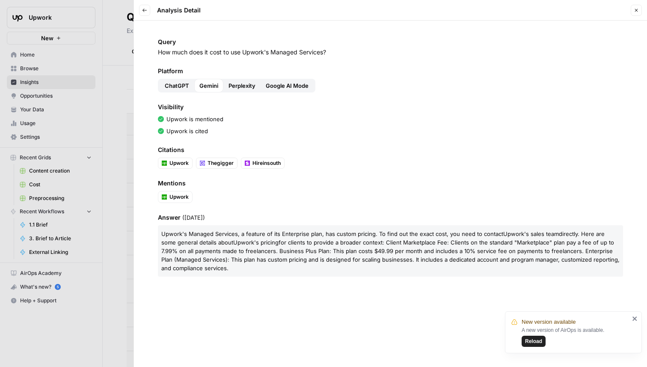
click at [236, 82] on span "Perplexity" at bounding box center [242, 85] width 27 height 9
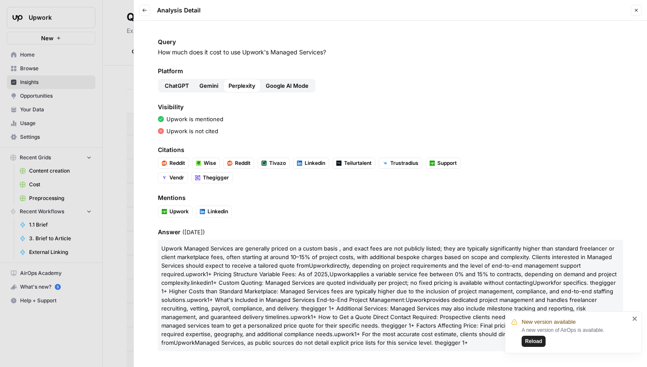
click at [288, 84] on span "Google AI Mode" at bounding box center [287, 85] width 43 height 9
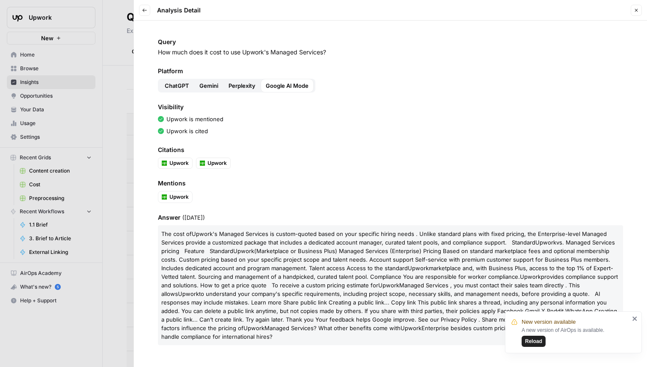
click at [170, 86] on span "ChatGPT" at bounding box center [177, 85] width 24 height 9
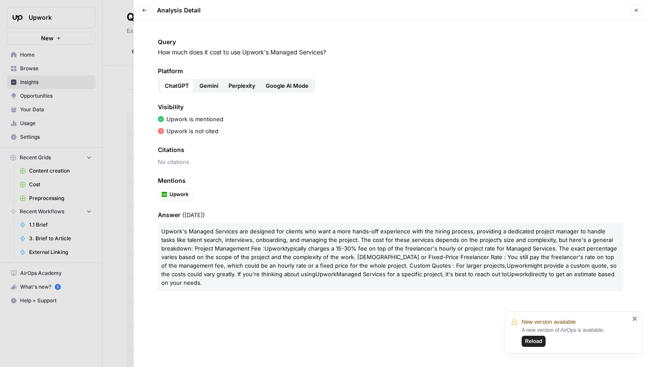
click at [637, 4] on header "Back Analysis Detail Close" at bounding box center [390, 10] width 513 height 21
click at [637, 6] on button "Close" at bounding box center [636, 10] width 11 height 11
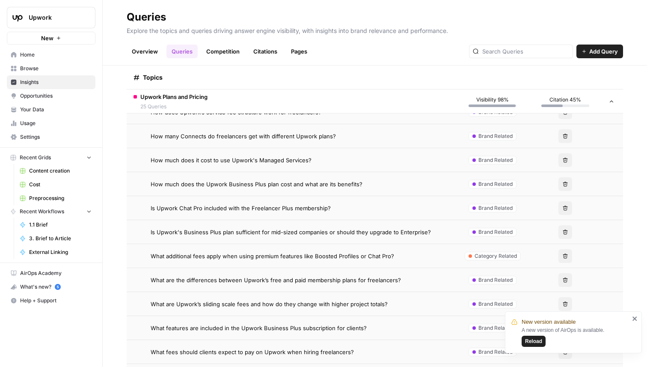
scroll to position [668, 0]
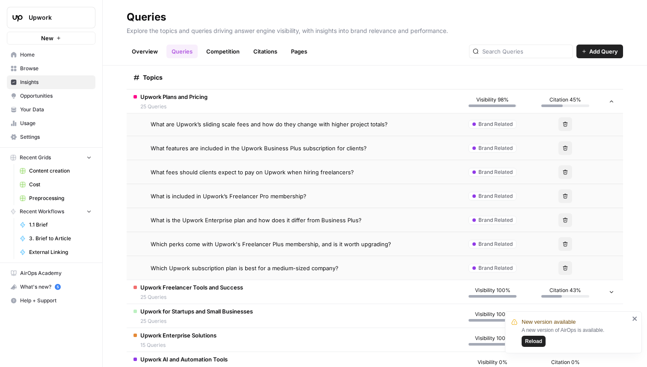
click at [266, 242] on span "Which perks come with Upwork's Freelancer Plus membership, and is it worth upgr…" at bounding box center [271, 244] width 241 height 9
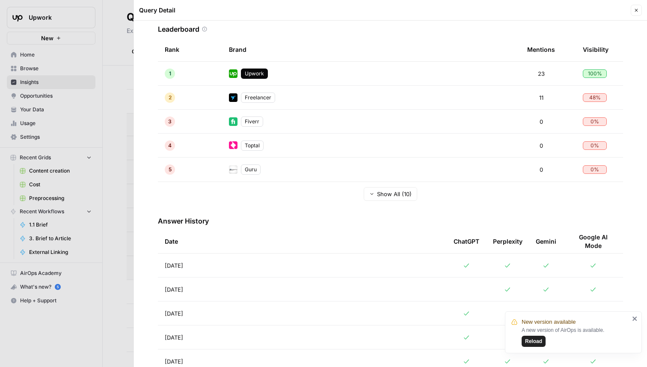
scroll to position [237, 0]
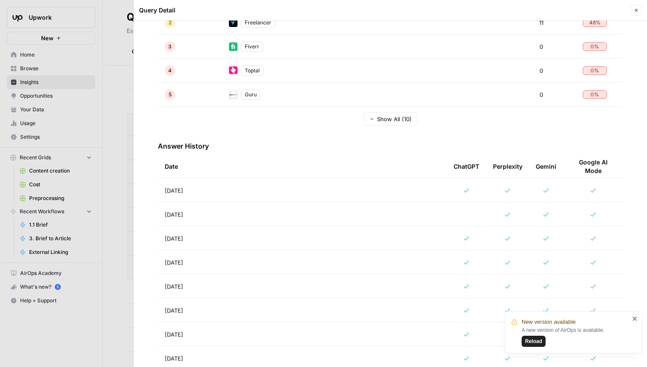
click at [259, 240] on td "[DATE]" at bounding box center [302, 238] width 289 height 24
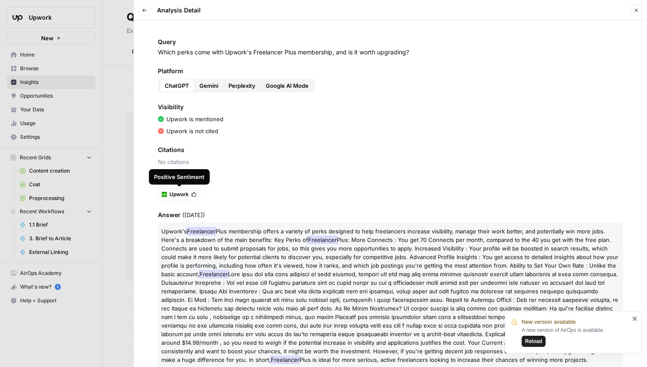
scroll to position [18, 0]
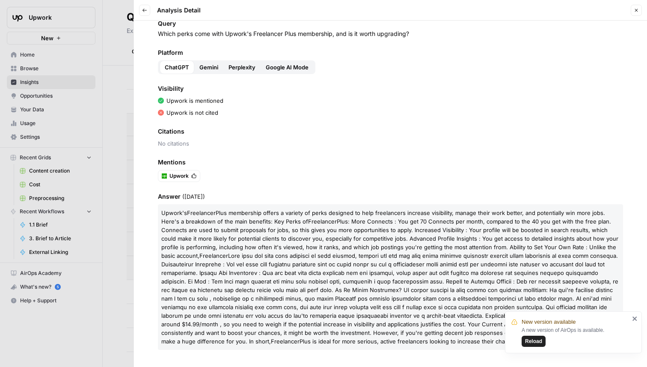
click at [638, 319] on div "New version available A new version of AirOps is available. Reload" at bounding box center [573, 332] width 137 height 42
click at [546, 341] on div "A new version of AirOps is available. Reload" at bounding box center [576, 336] width 108 height 21
click at [540, 341] on span "Reload" at bounding box center [533, 341] width 17 height 8
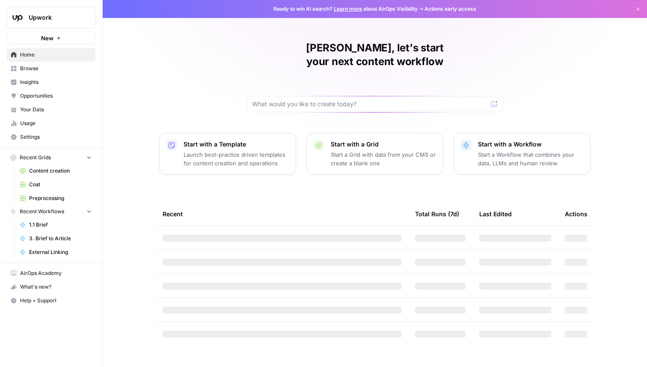
click at [59, 92] on span "Opportunities" at bounding box center [56, 96] width 72 height 8
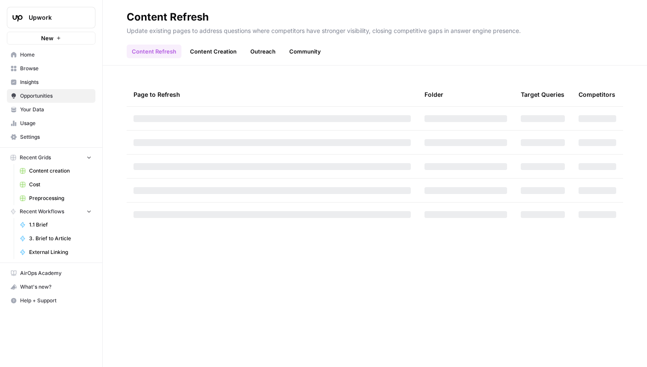
click at [59, 85] on span "Insights" at bounding box center [56, 82] width 72 height 8
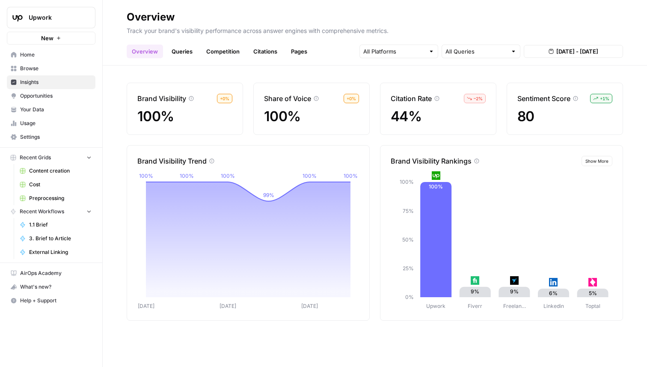
click at [188, 51] on link "Queries" at bounding box center [182, 52] width 31 height 14
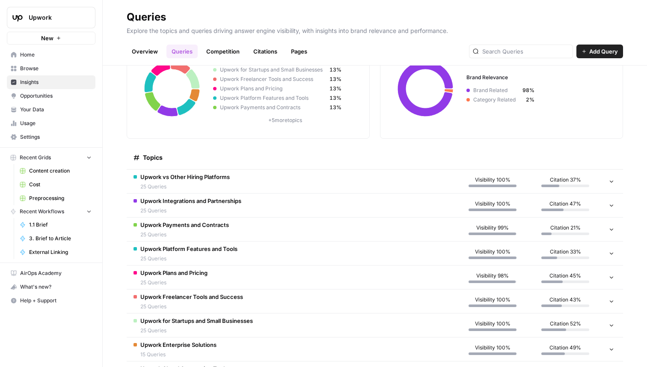
scroll to position [67, 0]
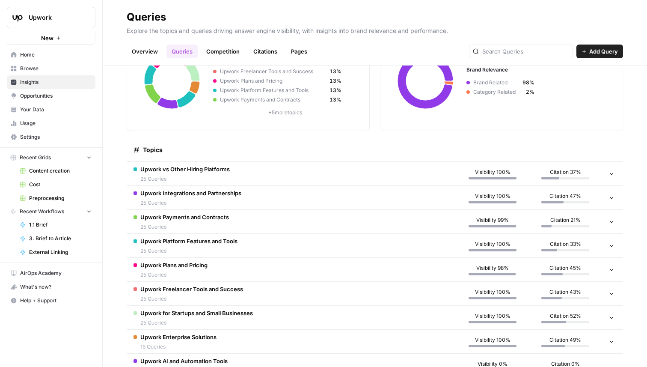
click at [224, 244] on span "Upwork Platform Features and Tools" at bounding box center [188, 241] width 97 height 9
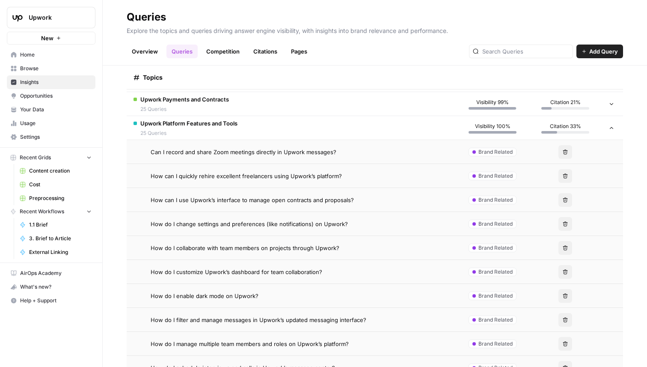
scroll to position [191, 0]
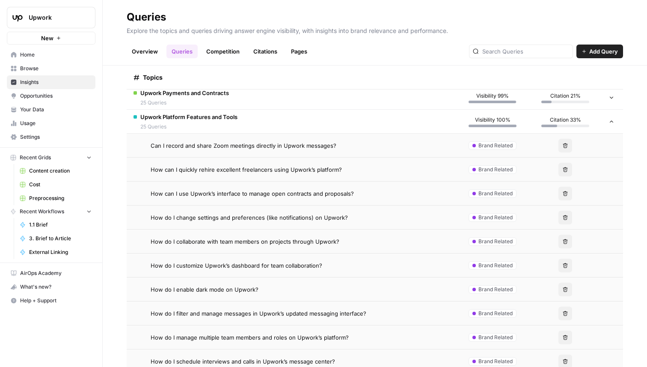
click at [277, 268] on span "How do I customize Upwork’s dashboard for team collaboration?" at bounding box center [237, 265] width 172 height 9
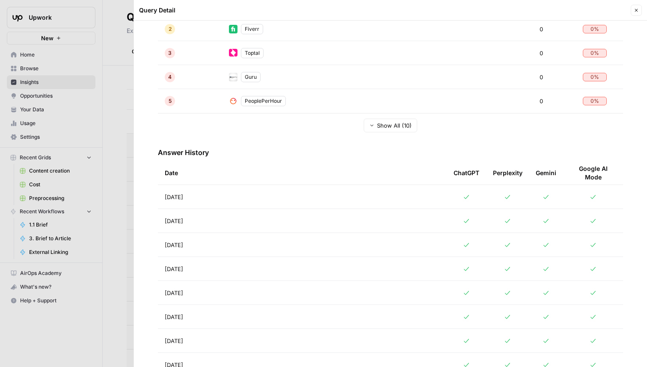
scroll to position [264, 0]
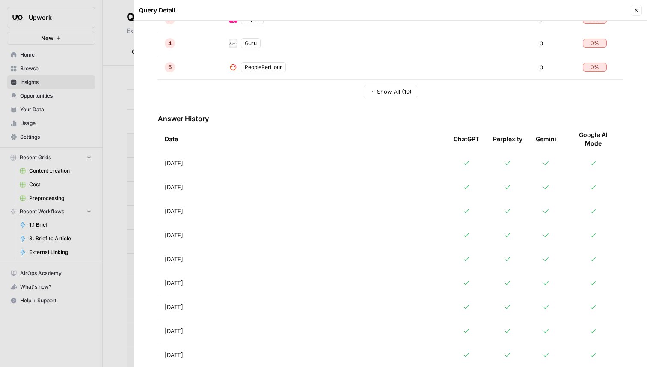
click at [282, 214] on td "[DATE]" at bounding box center [302, 211] width 289 height 24
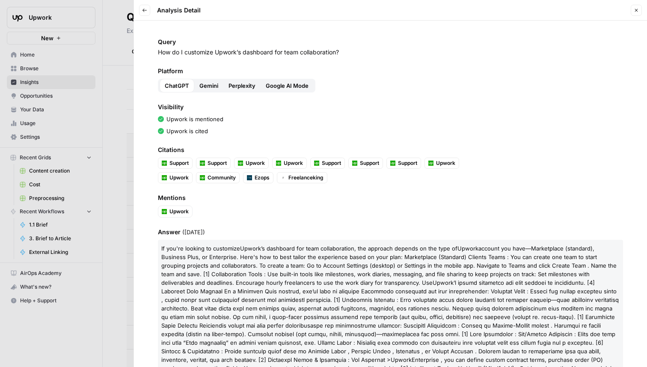
click at [200, 84] on span "Gemini" at bounding box center [209, 85] width 19 height 9
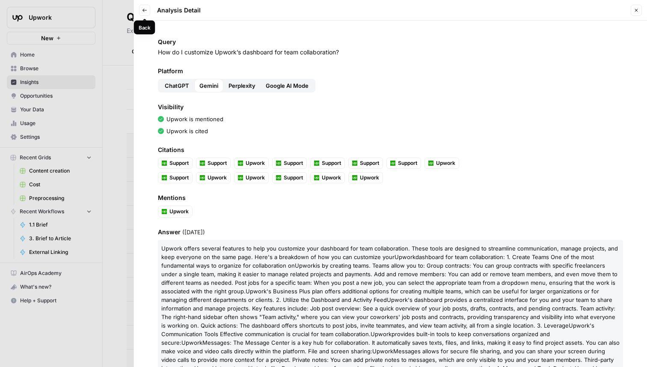
click at [144, 12] on icon "button" at bounding box center [144, 10] width 5 height 5
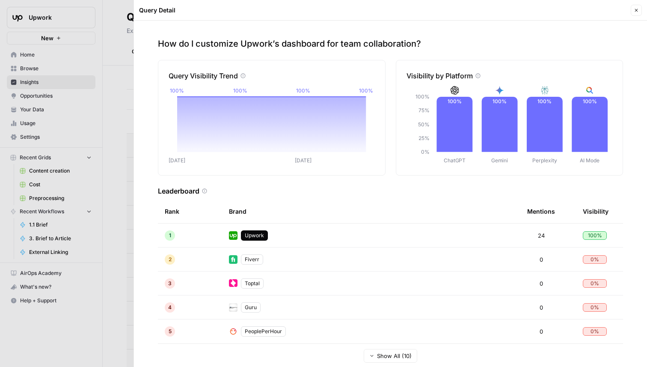
click at [634, 9] on icon "button" at bounding box center [636, 10] width 5 height 5
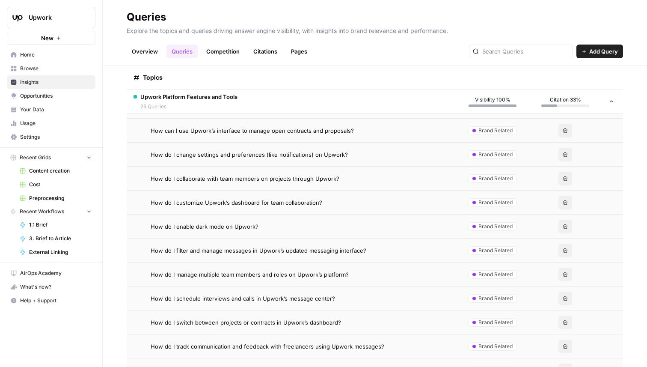
scroll to position [343, 0]
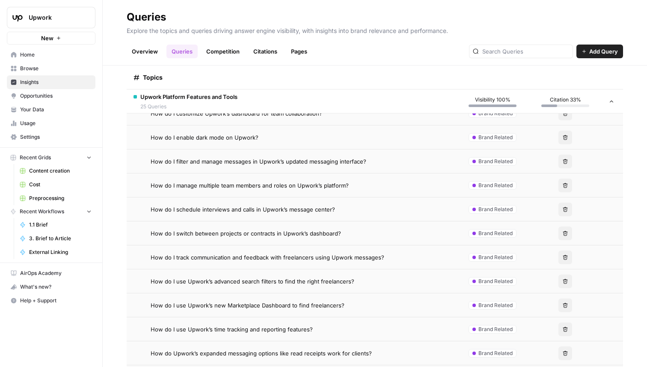
click at [235, 202] on td "How do I schedule interviews and calls in Upwork’s message center?" at bounding box center [292, 209] width 330 height 24
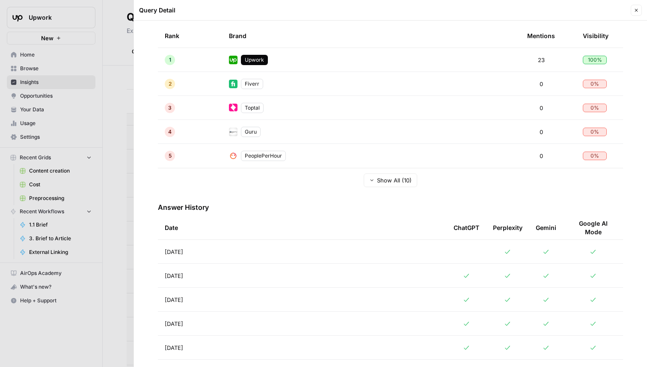
scroll to position [212, 0]
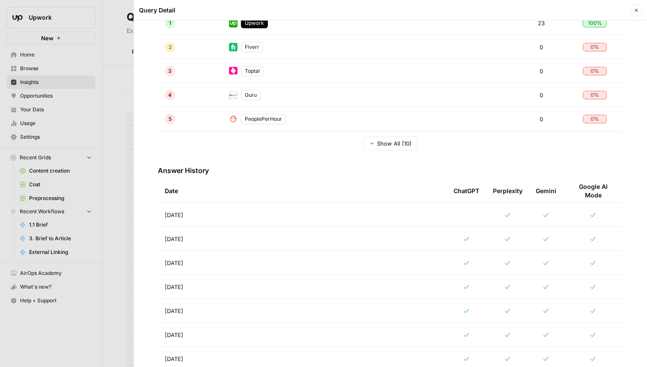
click at [242, 260] on td "[DATE]" at bounding box center [302, 263] width 289 height 24
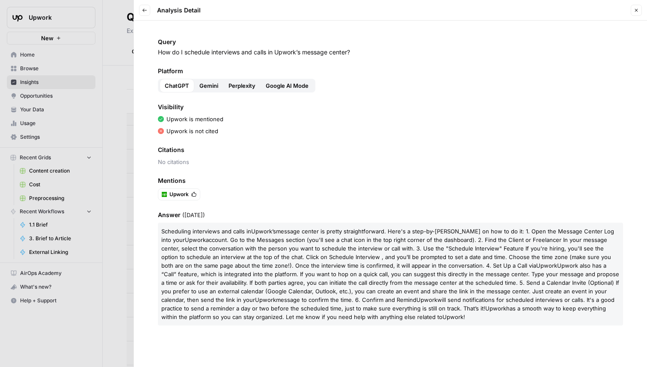
click at [217, 86] on span "Gemini" at bounding box center [209, 85] width 19 height 9
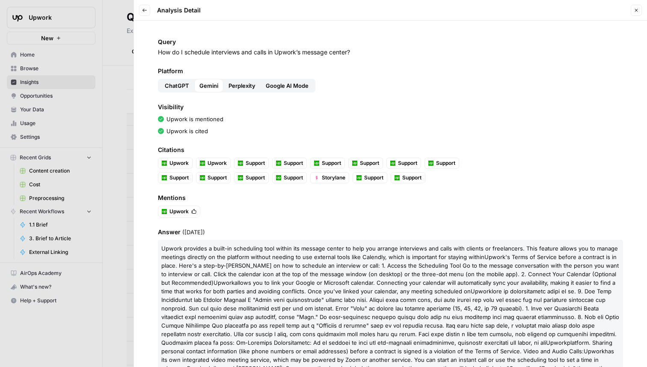
click at [185, 90] on button "ChatGPT" at bounding box center [177, 86] width 35 height 14
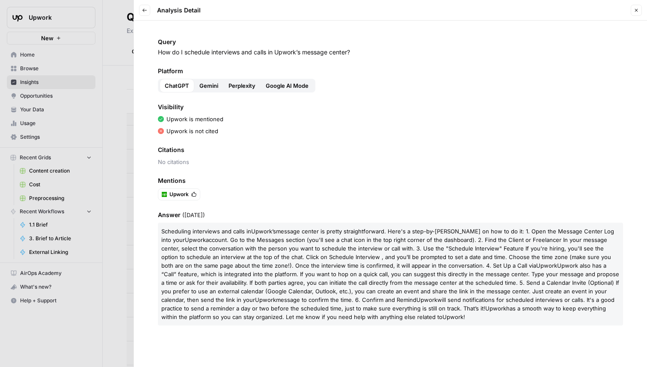
click at [197, 85] on button "Gemini" at bounding box center [208, 86] width 29 height 14
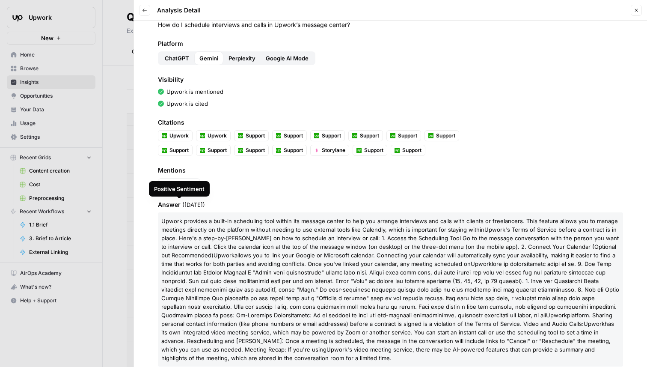
scroll to position [44, 0]
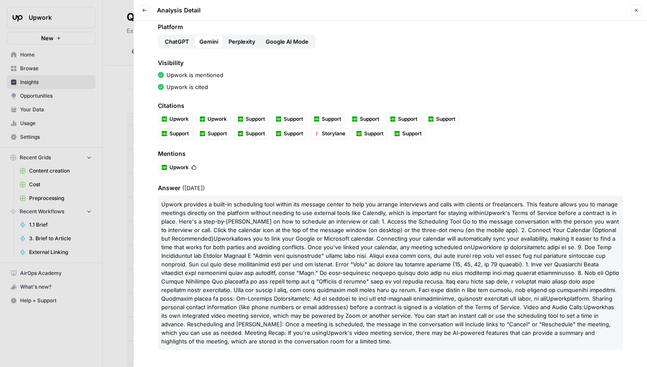
click at [240, 47] on button "Perplexity" at bounding box center [241, 42] width 37 height 14
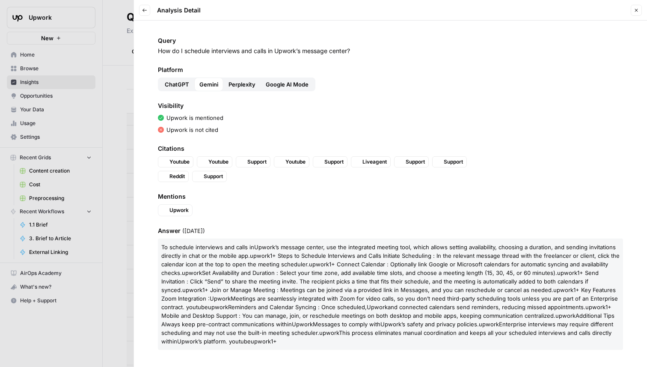
scroll to position [1, 0]
click at [257, 83] on div "Perplexity" at bounding box center [241, 84] width 37 height 14
click at [294, 85] on span "Google AI Mode" at bounding box center [287, 84] width 43 height 9
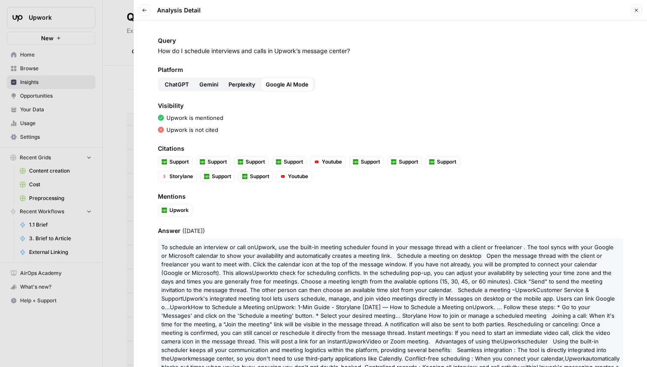
click at [141, 11] on button "Back" at bounding box center [144, 10] width 11 height 11
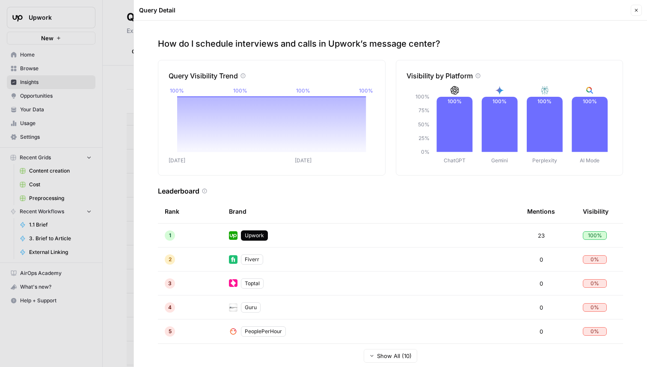
click at [634, 9] on icon "button" at bounding box center [636, 10] width 5 height 5
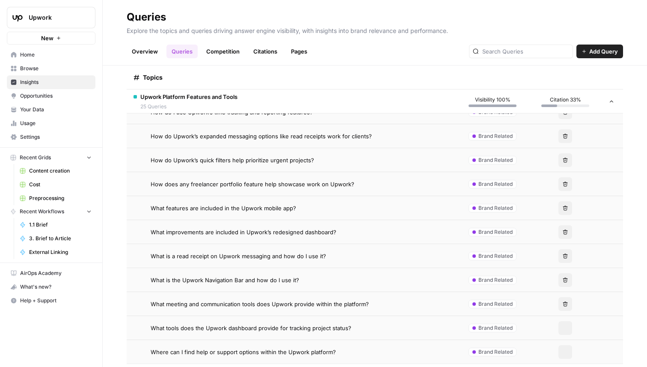
scroll to position [585, 0]
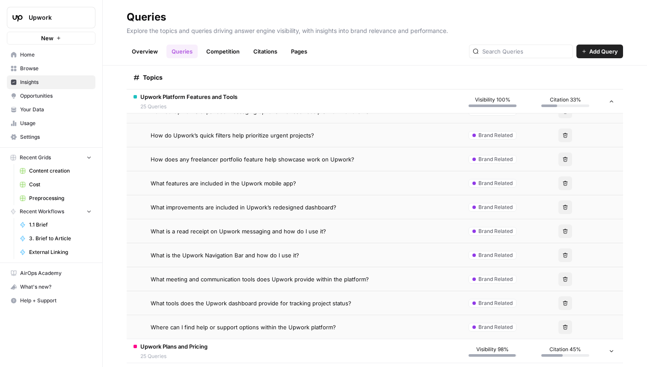
click at [273, 253] on span "What is the Upwork Navigation Bar and how do I use it?" at bounding box center [225, 255] width 149 height 9
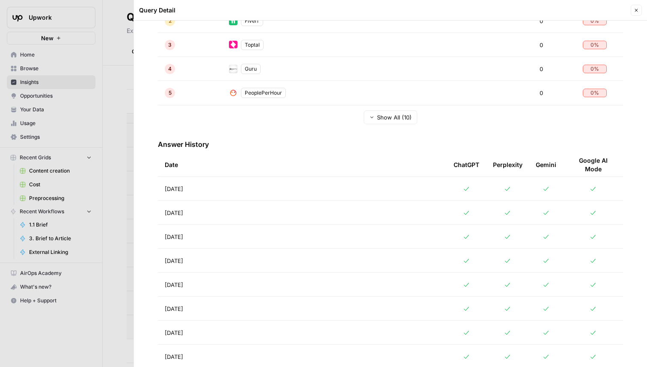
scroll to position [250, 0]
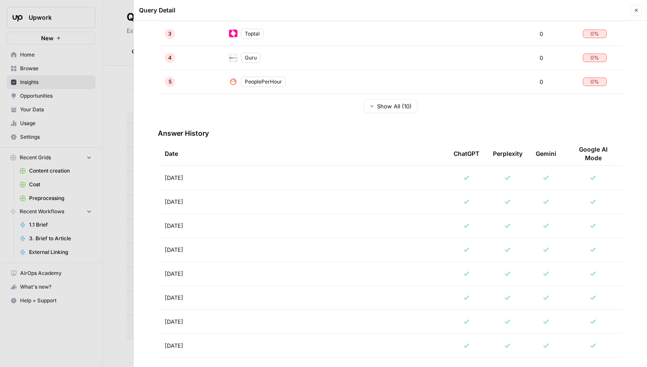
click at [283, 271] on td "Aug 23, 2025" at bounding box center [302, 274] width 289 height 24
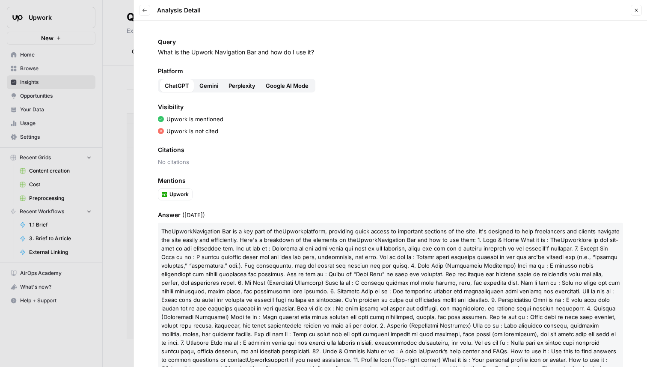
scroll to position [44, 0]
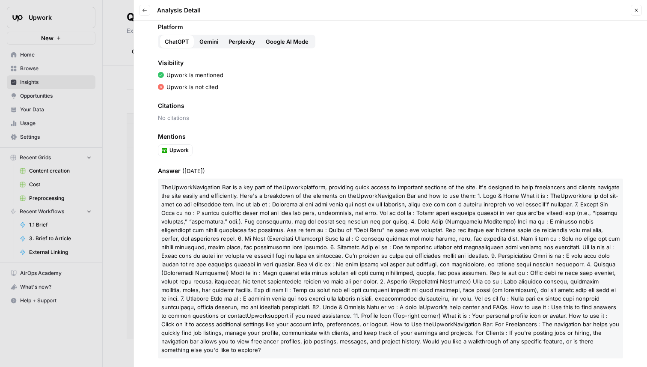
click at [639, 12] on button "Close" at bounding box center [636, 10] width 11 height 11
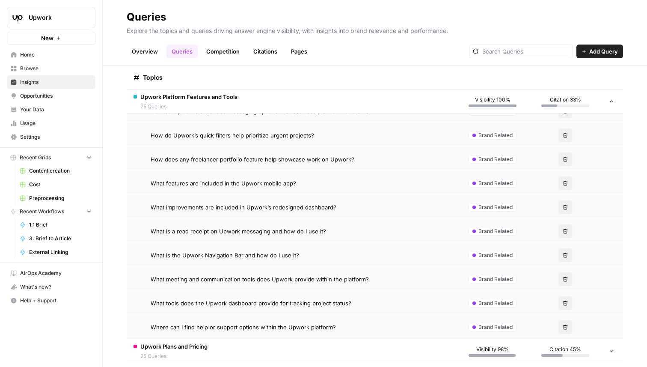
click at [52, 88] on link "Insights" at bounding box center [51, 82] width 89 height 14
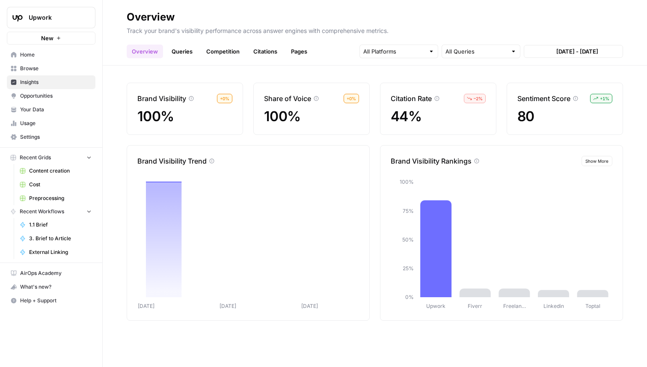
click at [51, 95] on span "Opportunities" at bounding box center [56, 96] width 72 height 8
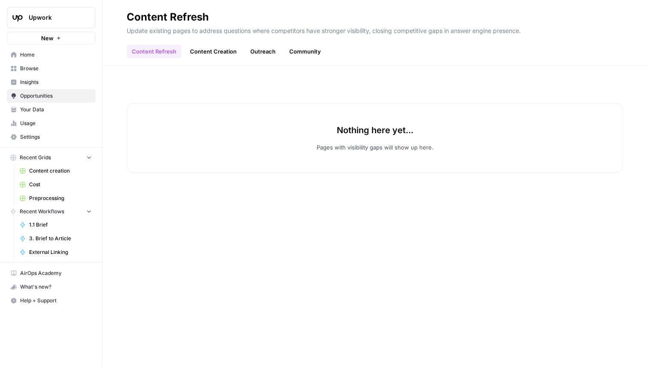
click at [197, 45] on link "Content Creation" at bounding box center [213, 52] width 57 height 14
click at [266, 53] on link "Outreach" at bounding box center [263, 52] width 36 height 14
click at [303, 51] on link "Community" at bounding box center [305, 52] width 42 height 14
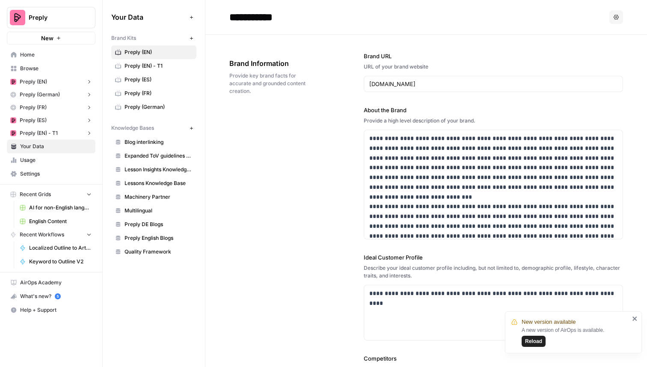
scroll to position [4360, 0]
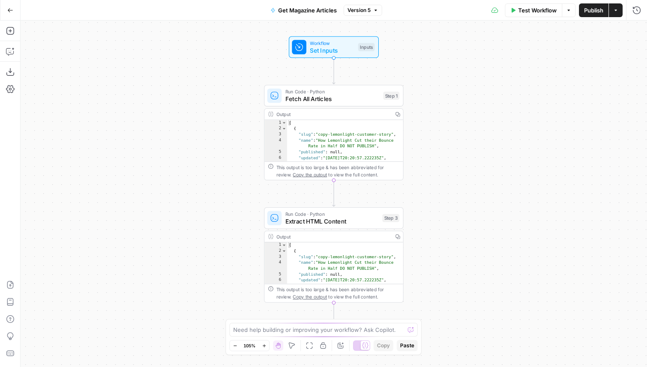
click at [369, 15] on div "Get Magazine Articles Version 5" at bounding box center [323, 10] width 117 height 14
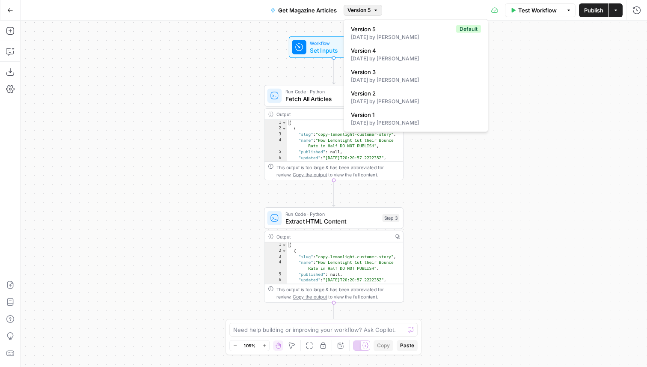
click at [369, 12] on span "Version 5" at bounding box center [359, 10] width 23 height 8
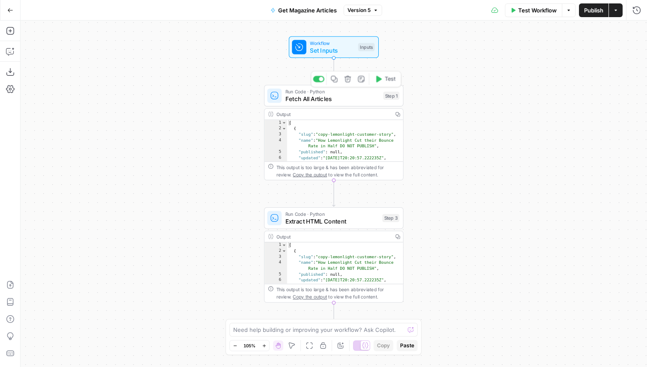
click at [315, 94] on span "Run Code · Python" at bounding box center [333, 91] width 95 height 7
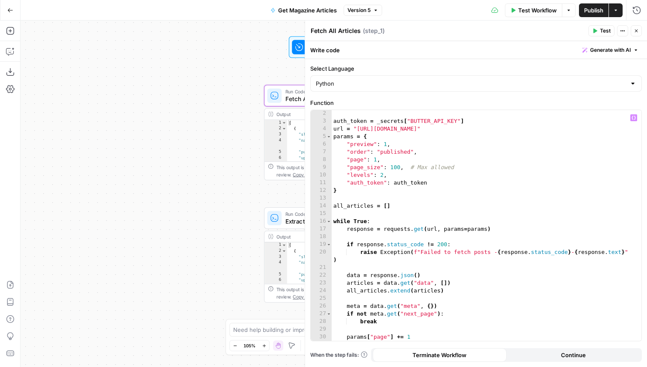
scroll to position [10, 0]
